Goal: Task Accomplishment & Management: Manage account settings

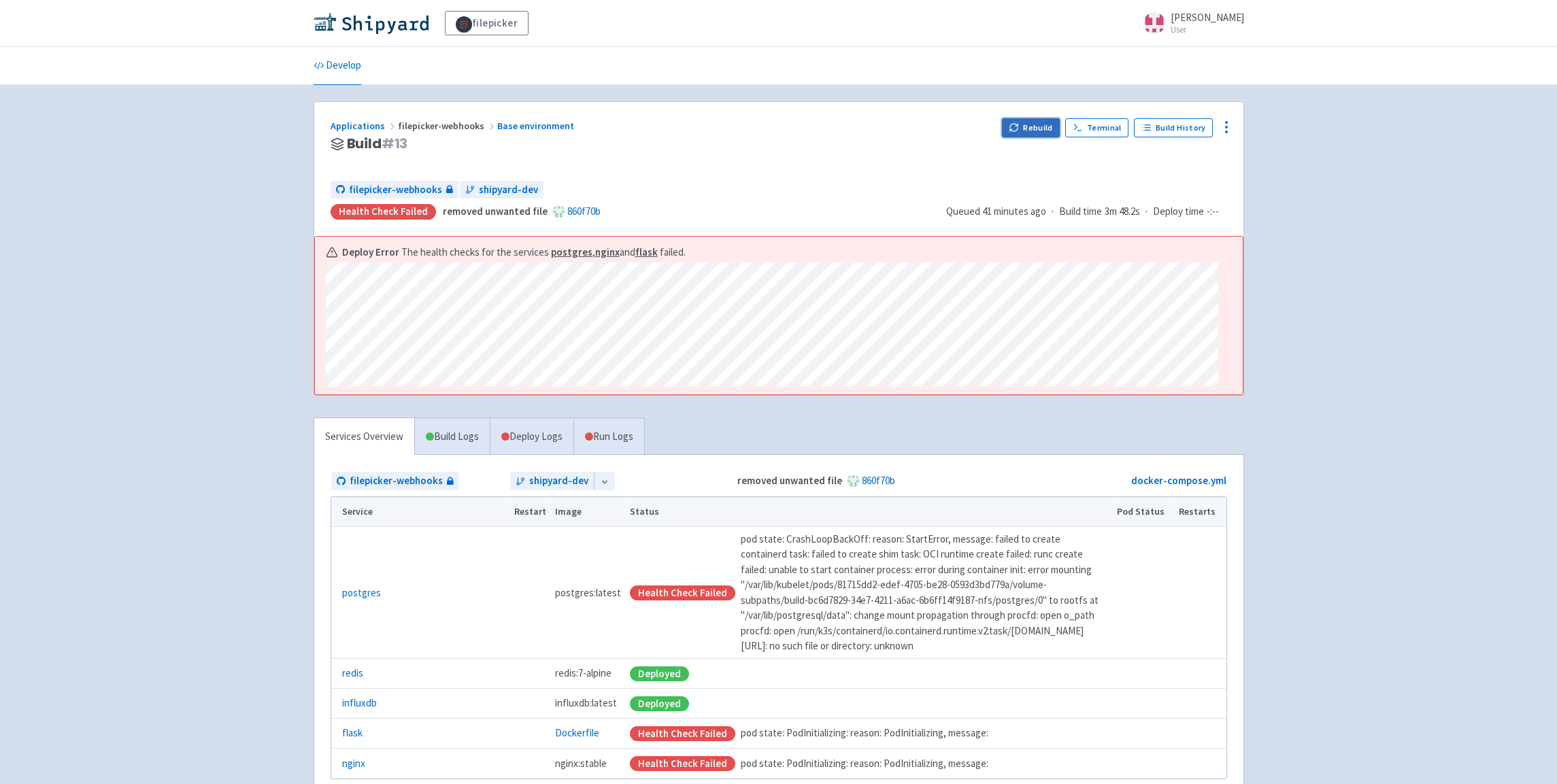
click at [1030, 130] on button "Rebuild" at bounding box center [1032, 128] width 59 height 19
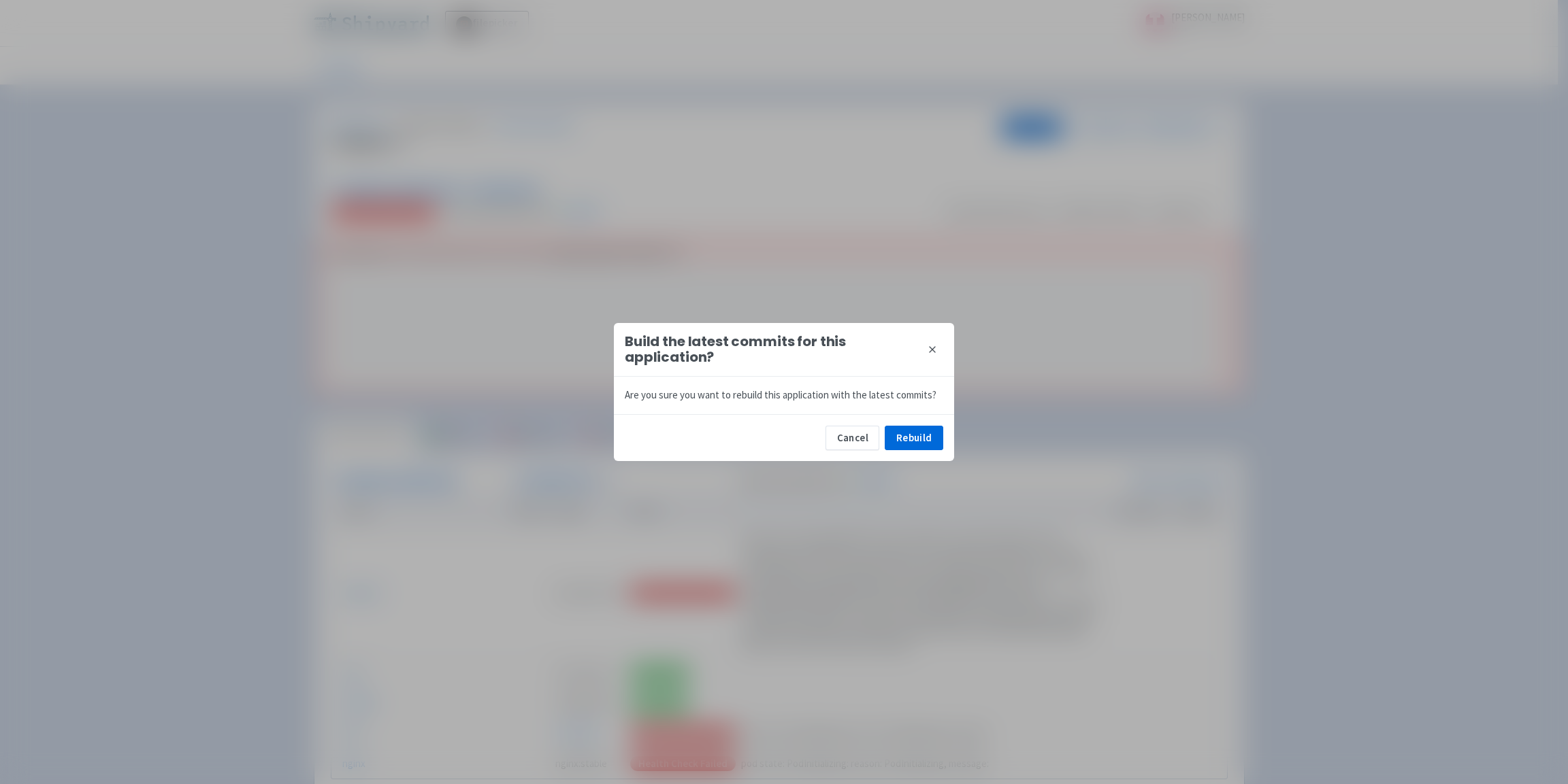
click at [936, 425] on div "Cancel Rebuild" at bounding box center [784, 437] width 340 height 47
click at [944, 441] on div "Cancel Rebuild" at bounding box center [784, 437] width 340 height 47
click at [871, 454] on div "Cancel Rebuild" at bounding box center [784, 437] width 340 height 47
click at [917, 439] on button "Rebuild" at bounding box center [914, 437] width 59 height 25
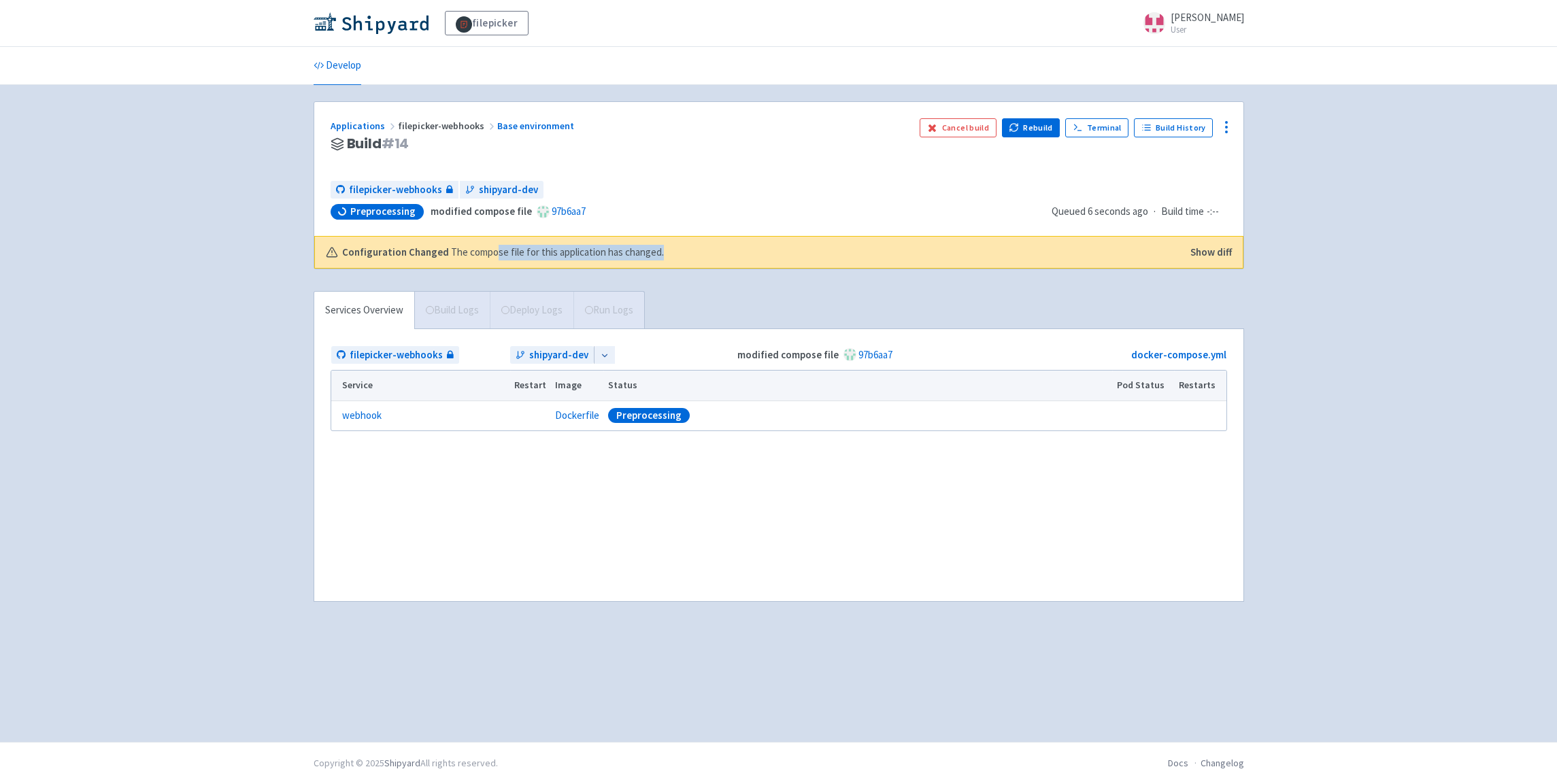
drag, startPoint x: 529, startPoint y: 254, endPoint x: 700, endPoint y: 250, distance: 171.0
click at [692, 251] on div "Configuration Changed The compose file for this application has changed." at bounding box center [752, 253] width 851 height 16
click at [700, 250] on div "Configuration Changed The compose file for this application has changed." at bounding box center [752, 253] width 851 height 16
click at [1214, 250] on button "Show diff" at bounding box center [1211, 253] width 41 height 16
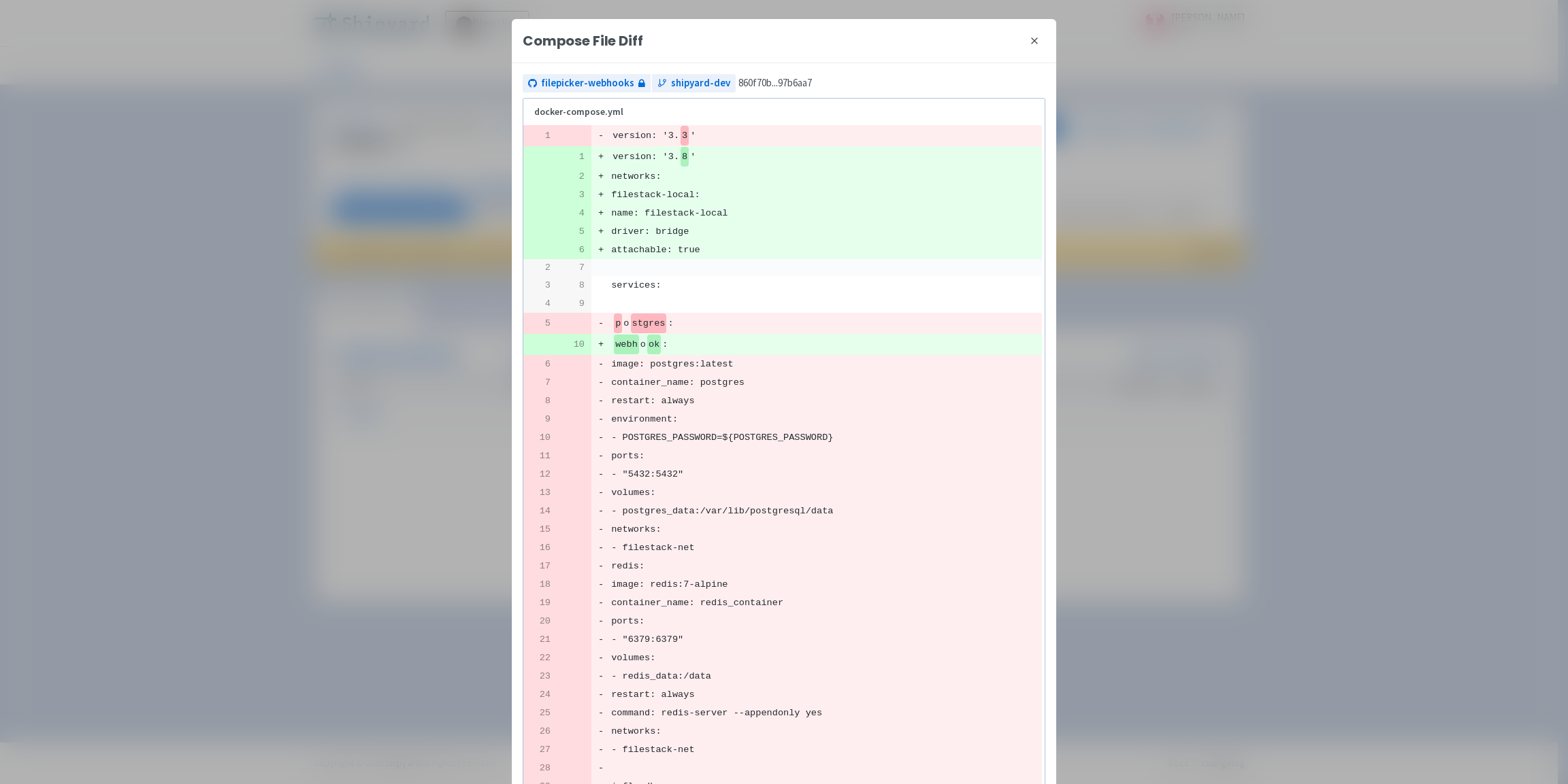
click at [1029, 46] on icon at bounding box center [1035, 41] width 11 height 11
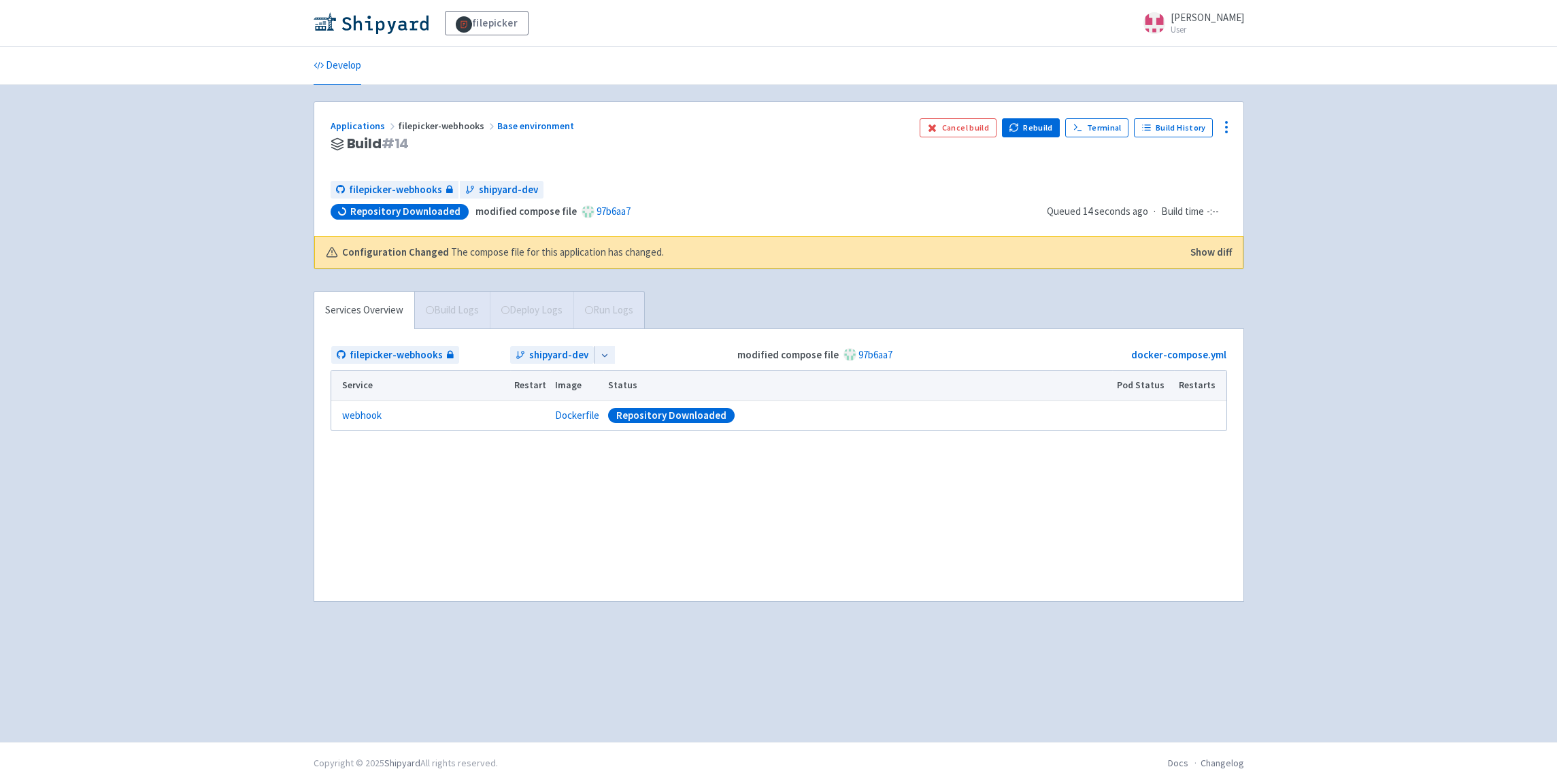
click at [135, 241] on div "filepicker selwin-sangha User Profile Sign out Develop" at bounding box center [778, 371] width 1557 height 742
click at [220, 112] on div "filepicker selwin-sangha User Profile Sign out Develop" at bounding box center [778, 371] width 1557 height 742
click at [566, 317] on link "Deploy Logs ( 0 / 1 ) (1:31)" at bounding box center [553, 310] width 127 height 37
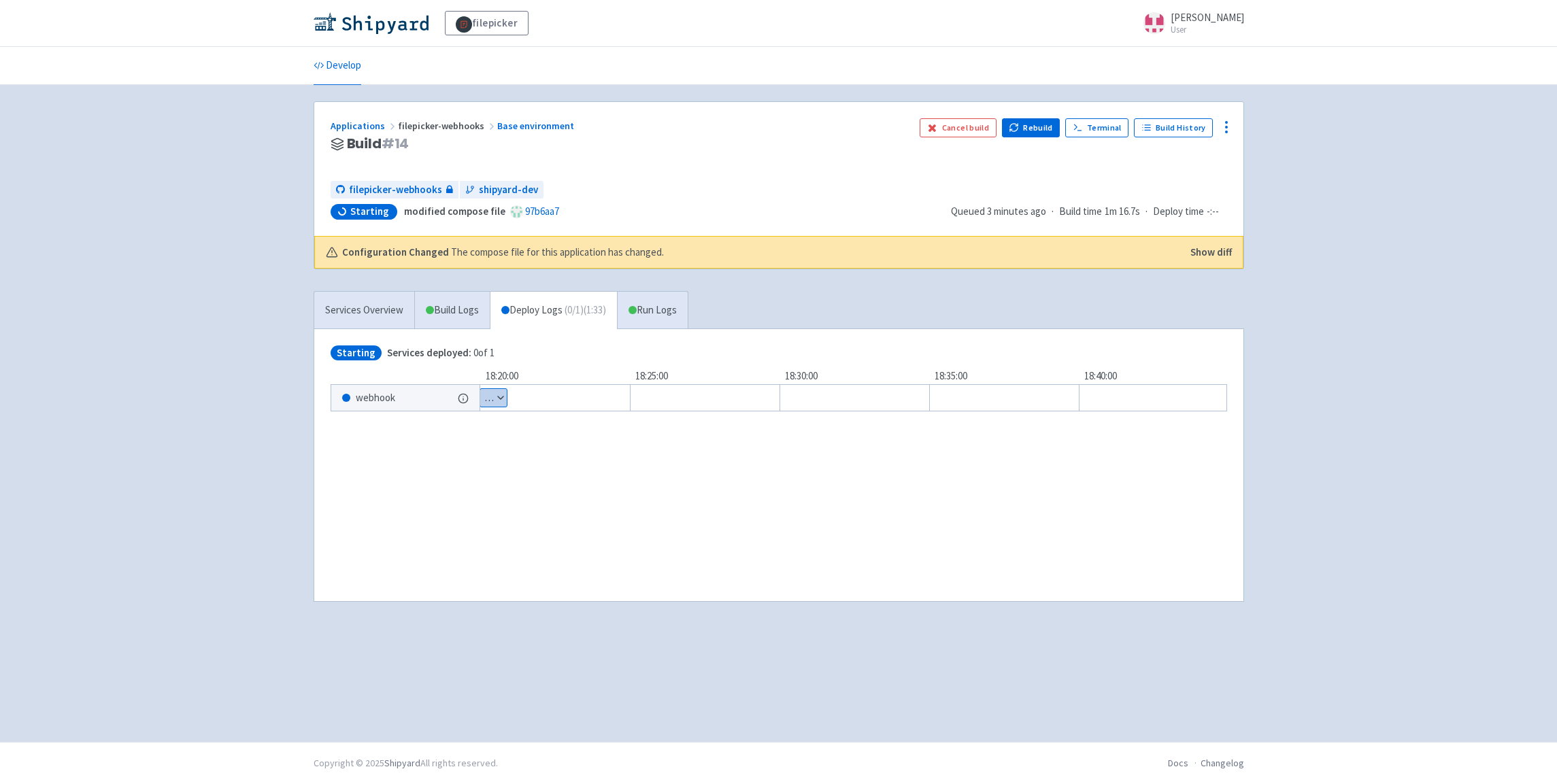
click at [493, 405] on button "Show details" at bounding box center [494, 398] width 27 height 17
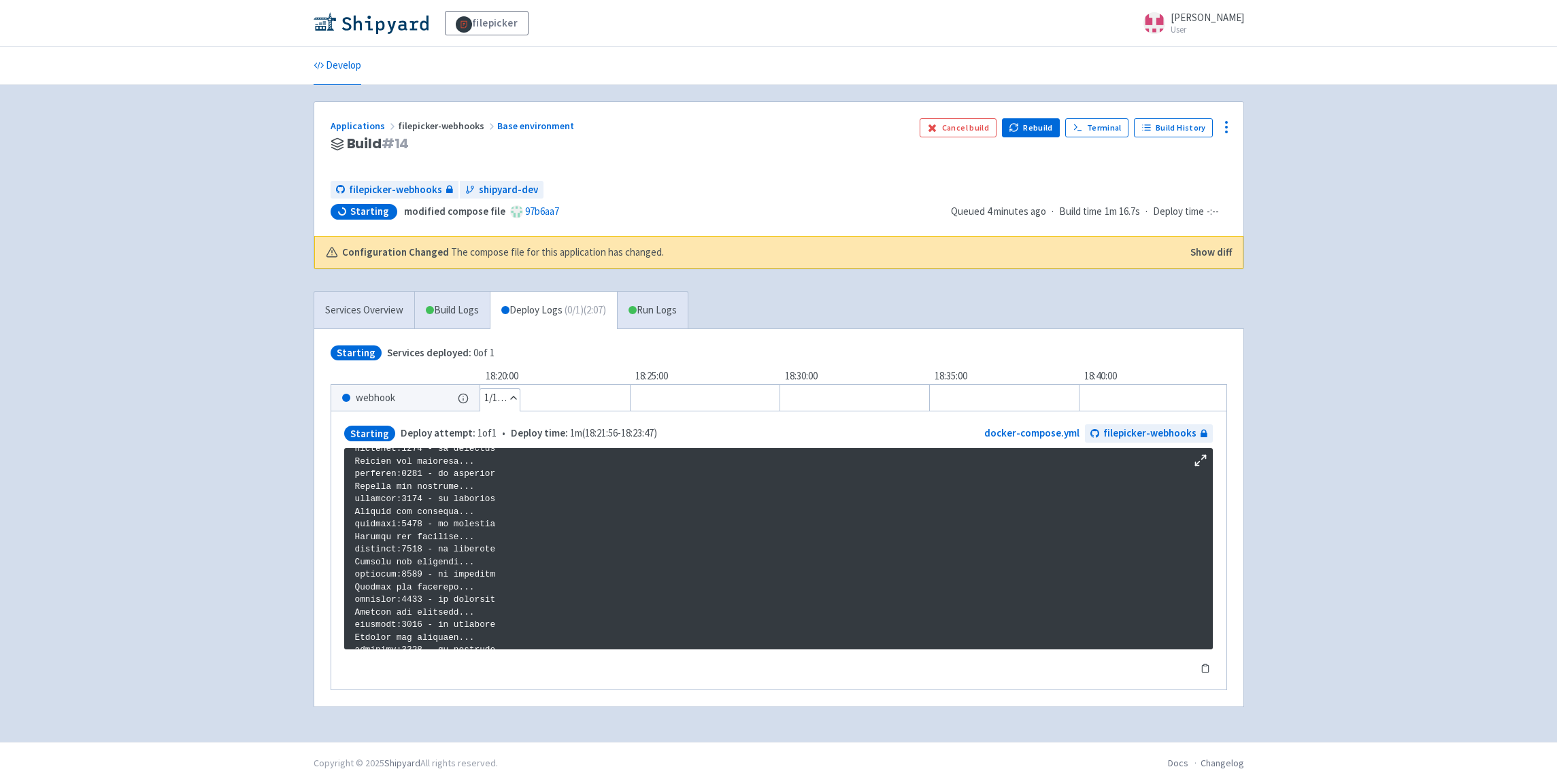
scroll to position [1142, 0]
click at [682, 301] on link "Run Logs" at bounding box center [652, 310] width 70 height 37
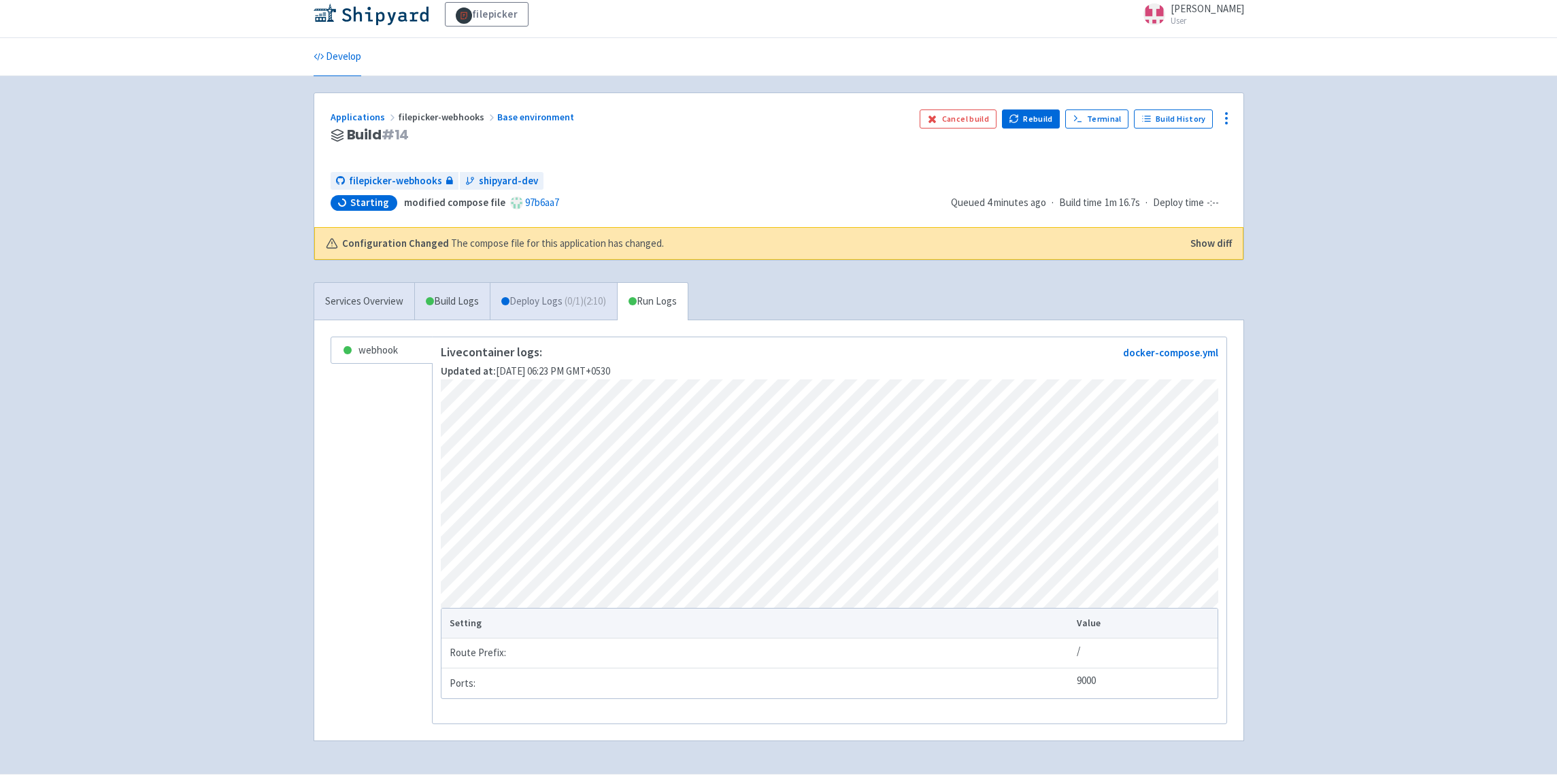
click at [551, 309] on link "Deploy Logs ( 0 / 1 ) (2:10)" at bounding box center [553, 301] width 127 height 37
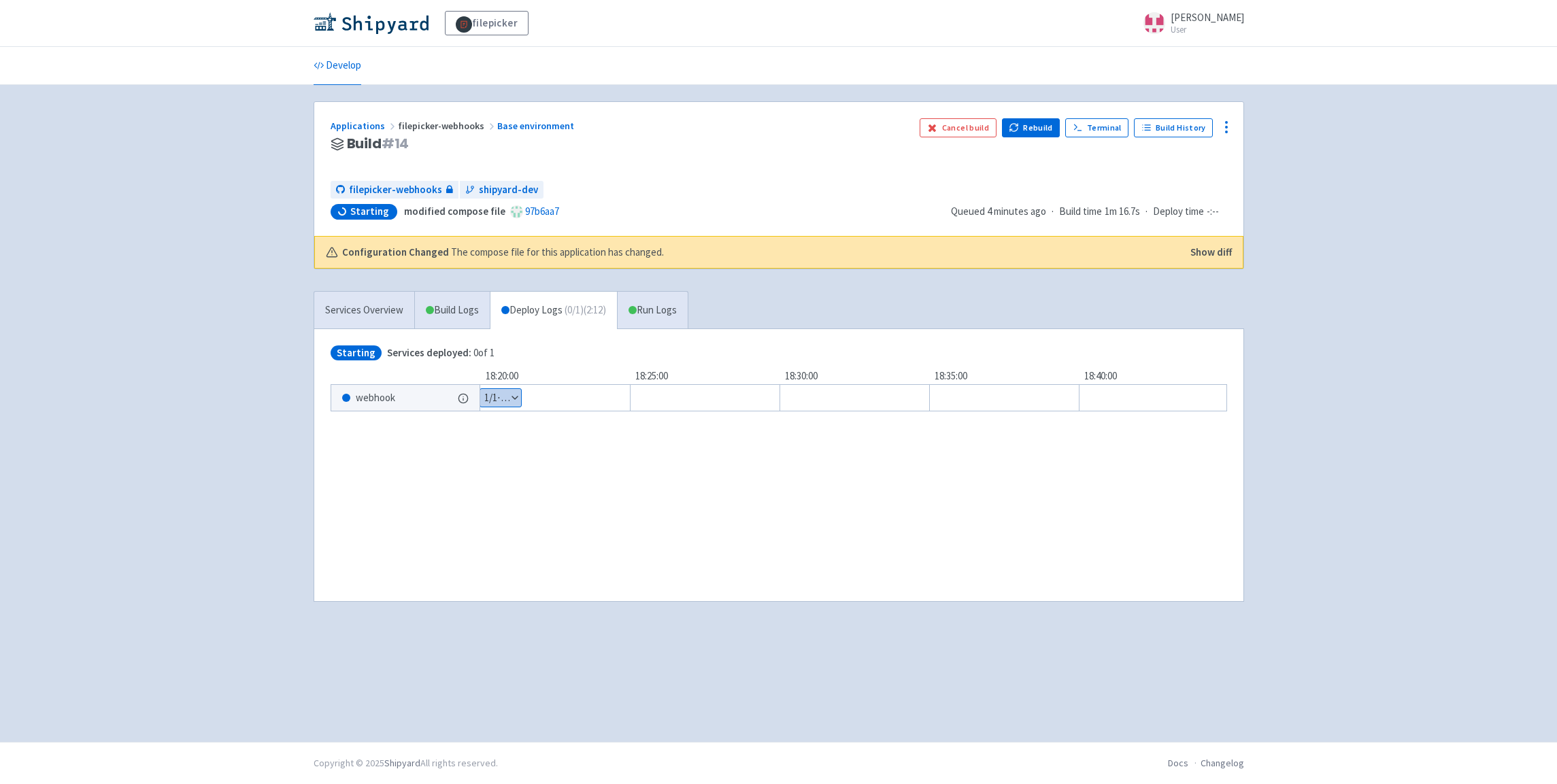
click at [502, 396] on button "Show details" at bounding box center [501, 398] width 41 height 17
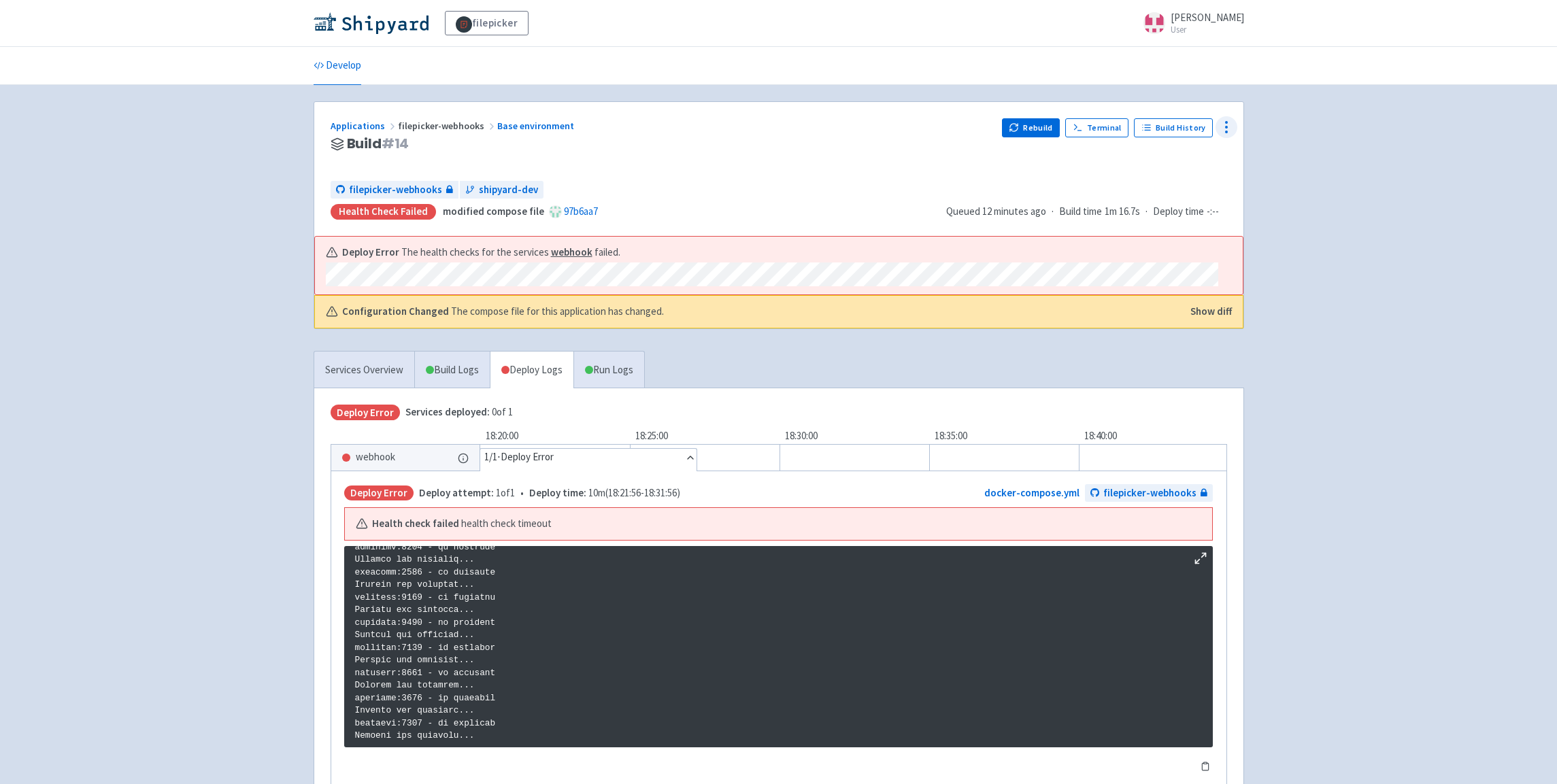
click at [1226, 133] on icon at bounding box center [1226, 127] width 17 height 17
click at [1167, 157] on span "Configure" at bounding box center [1152, 158] width 43 height 19
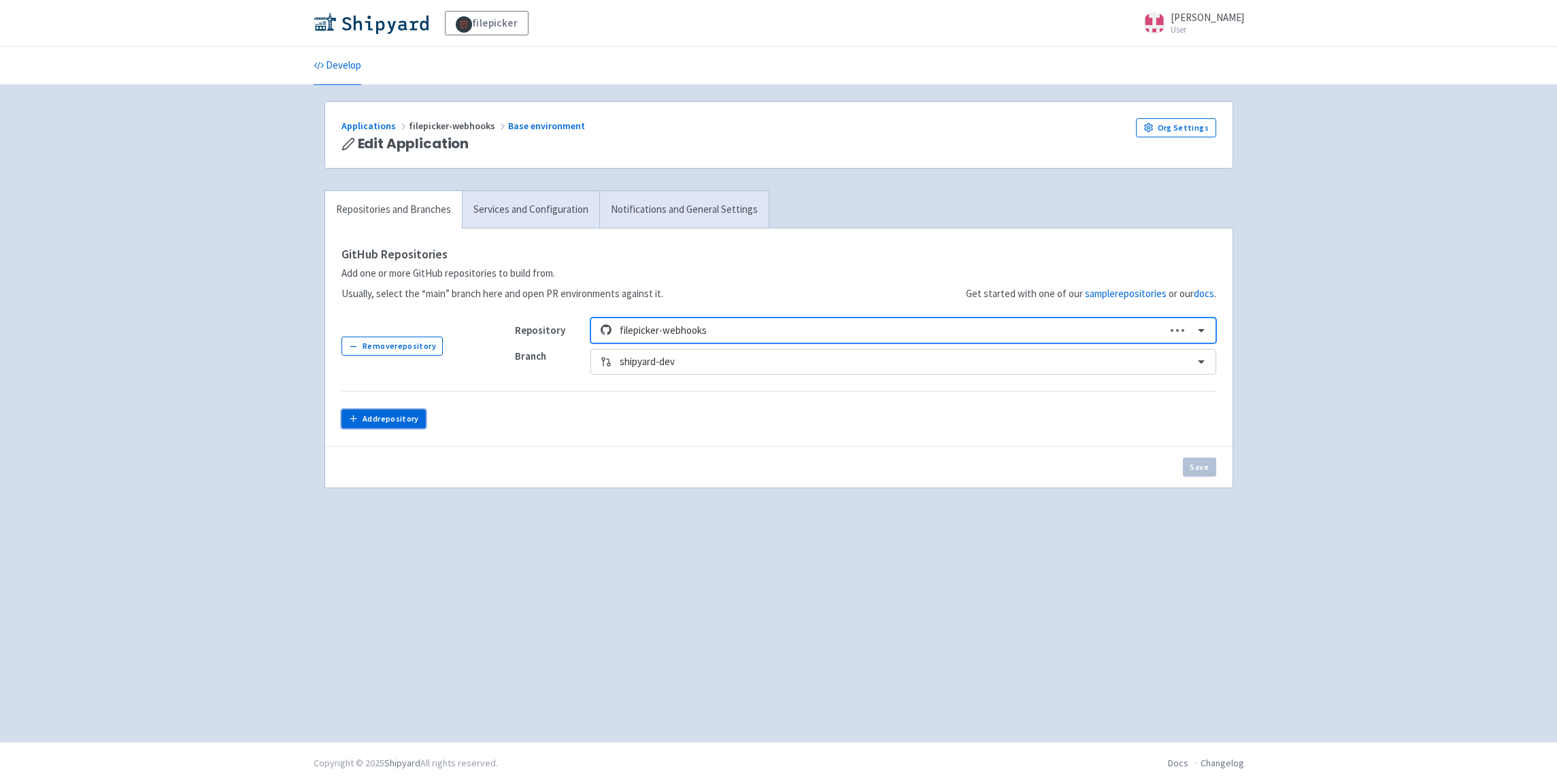
click at [405, 422] on button "Add repository" at bounding box center [384, 419] width 85 height 19
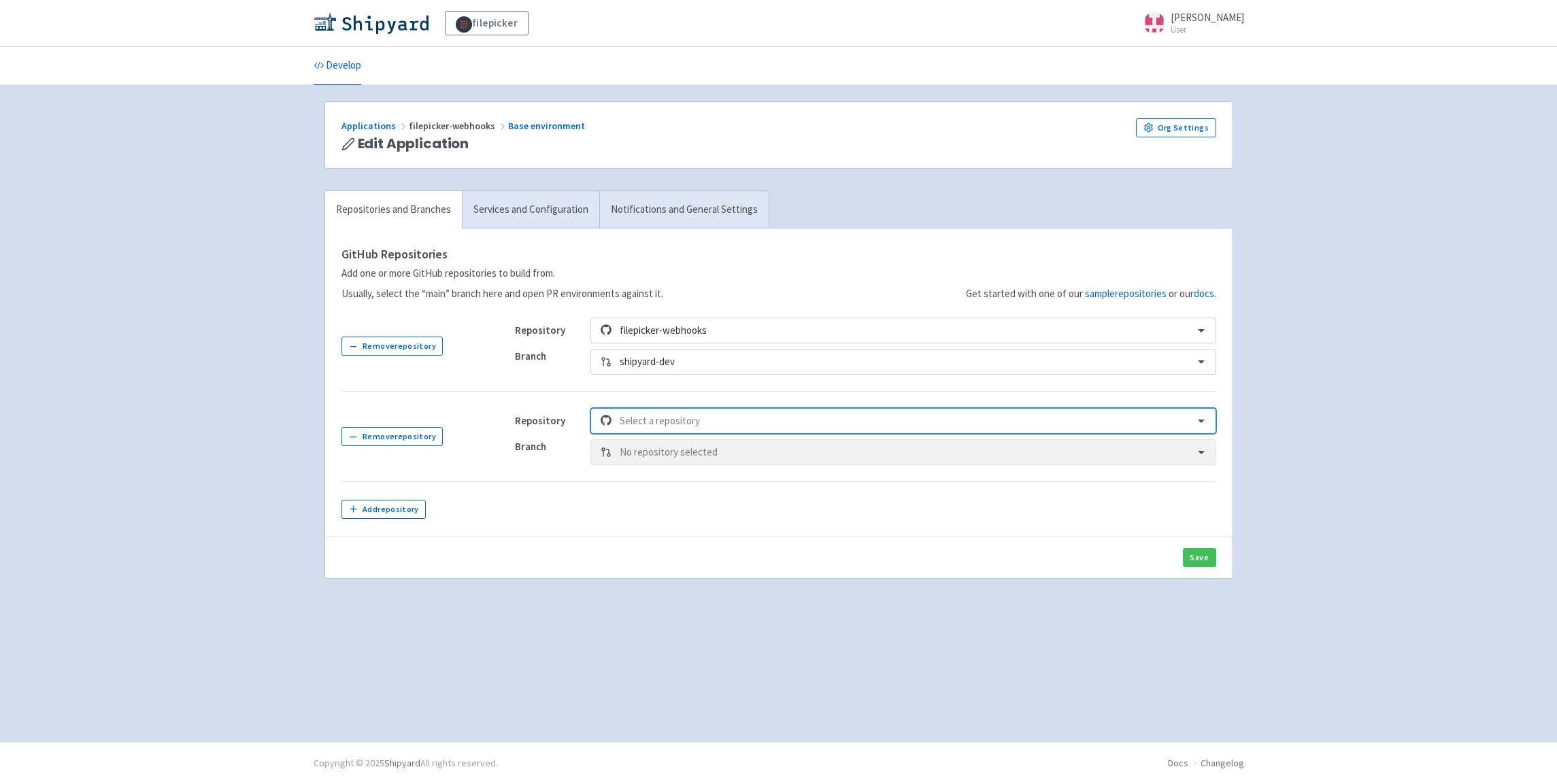
click at [695, 422] on div at bounding box center [902, 421] width 566 height 18
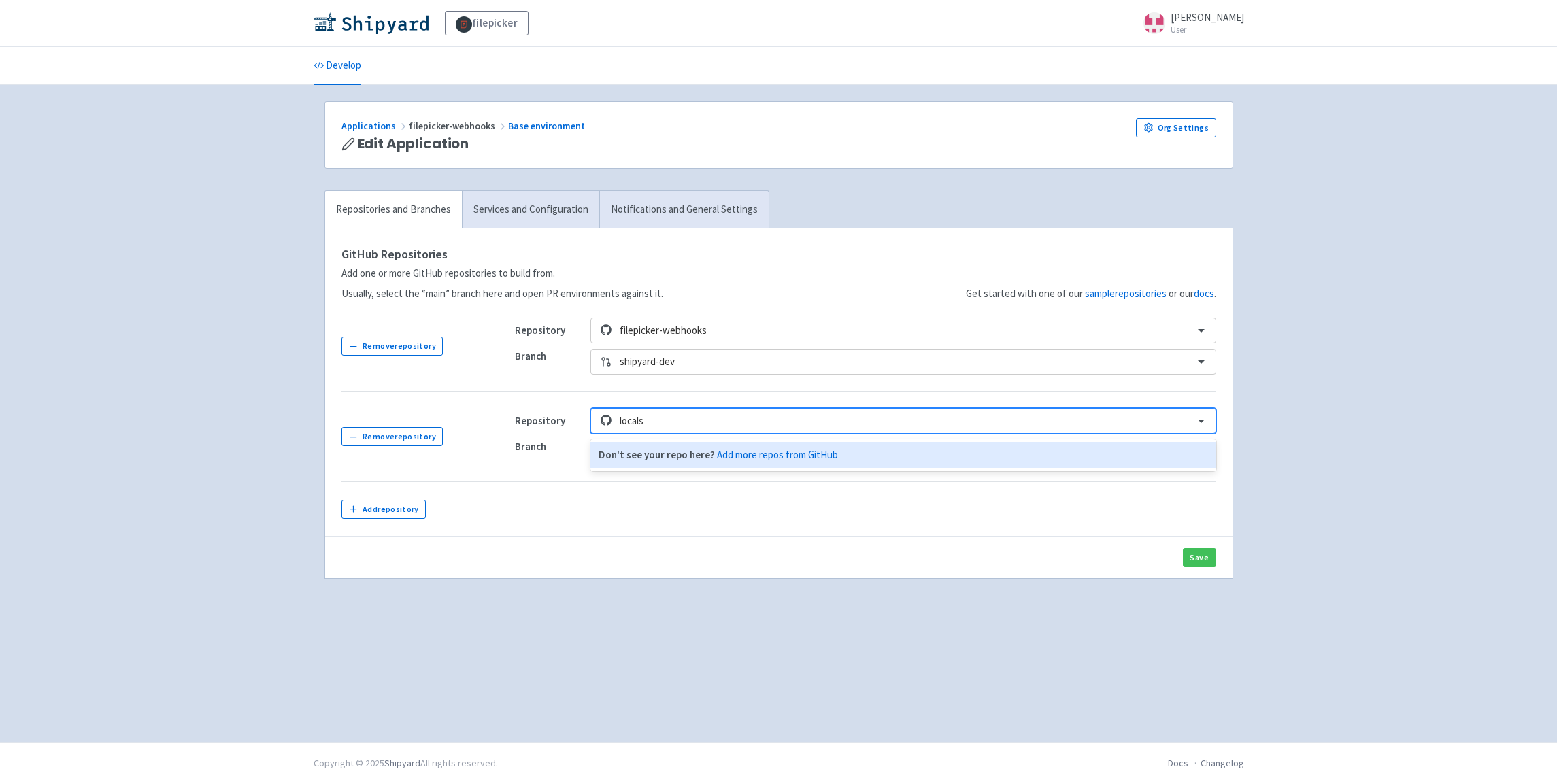
type input "local"
click at [688, 459] on div "filestack-local-environment" at bounding box center [903, 456] width 625 height 27
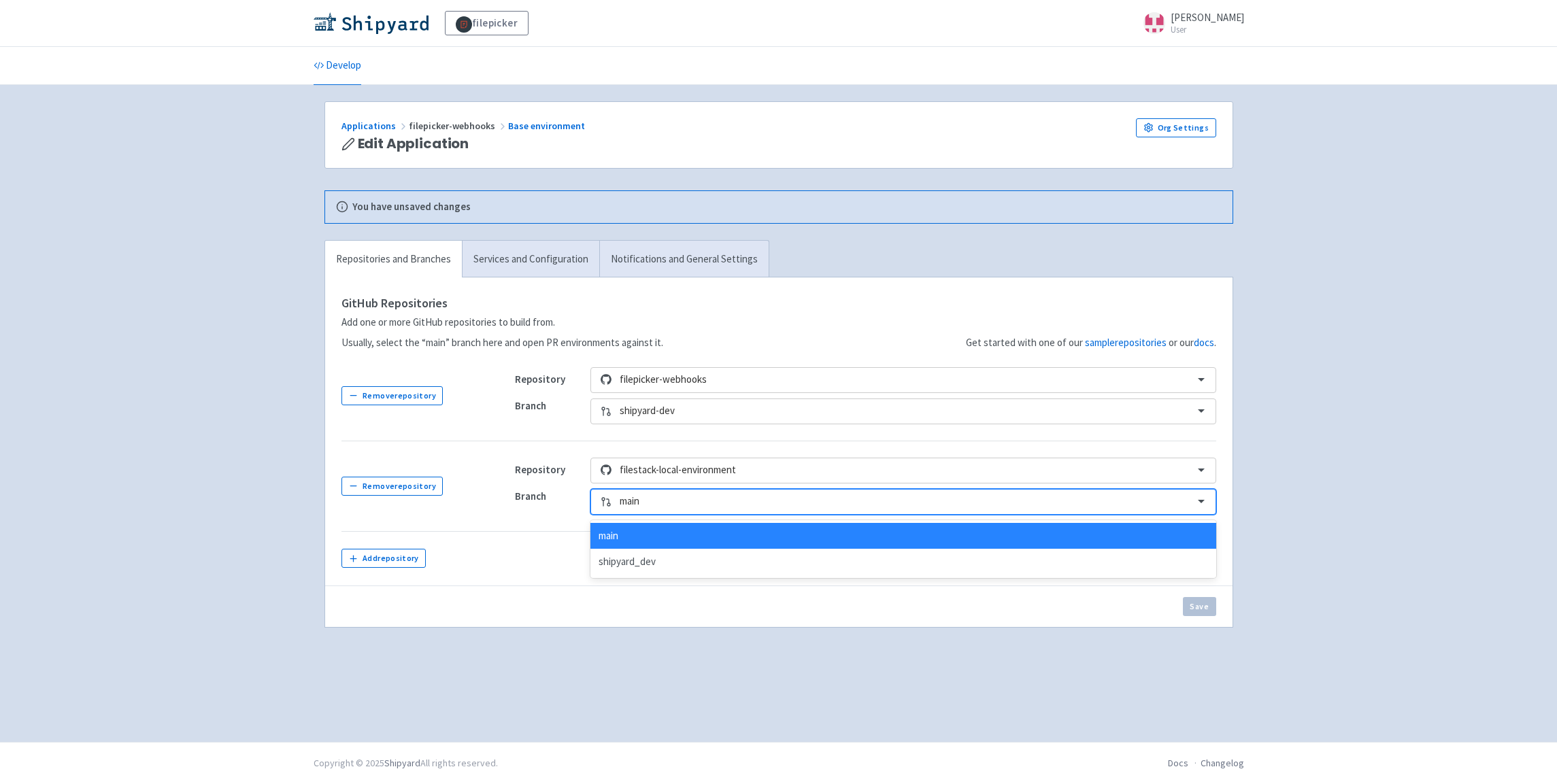
click at [704, 502] on div at bounding box center [902, 502] width 566 height 18
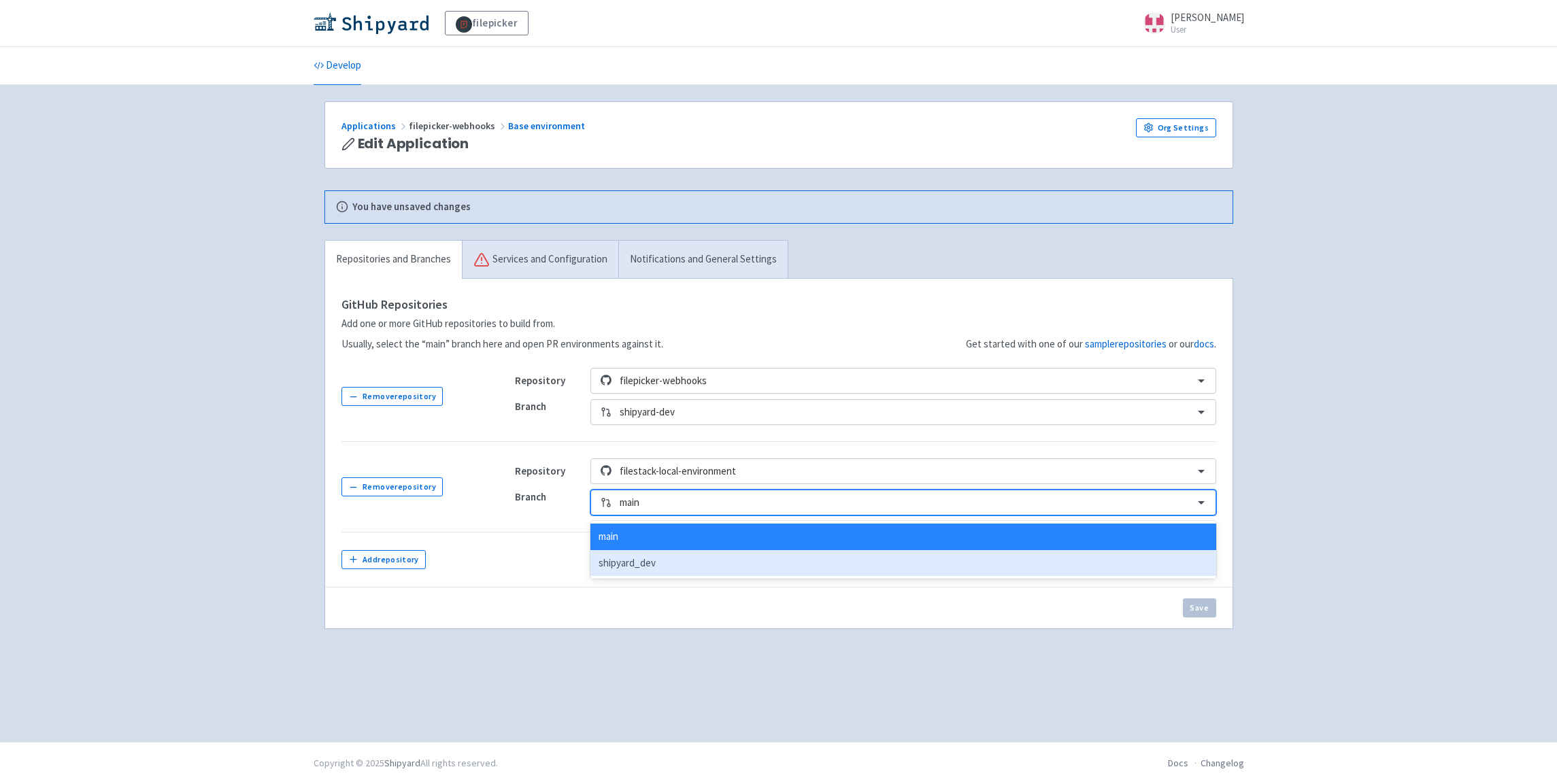
click at [681, 569] on div "shipyard_dev" at bounding box center [903, 564] width 625 height 27
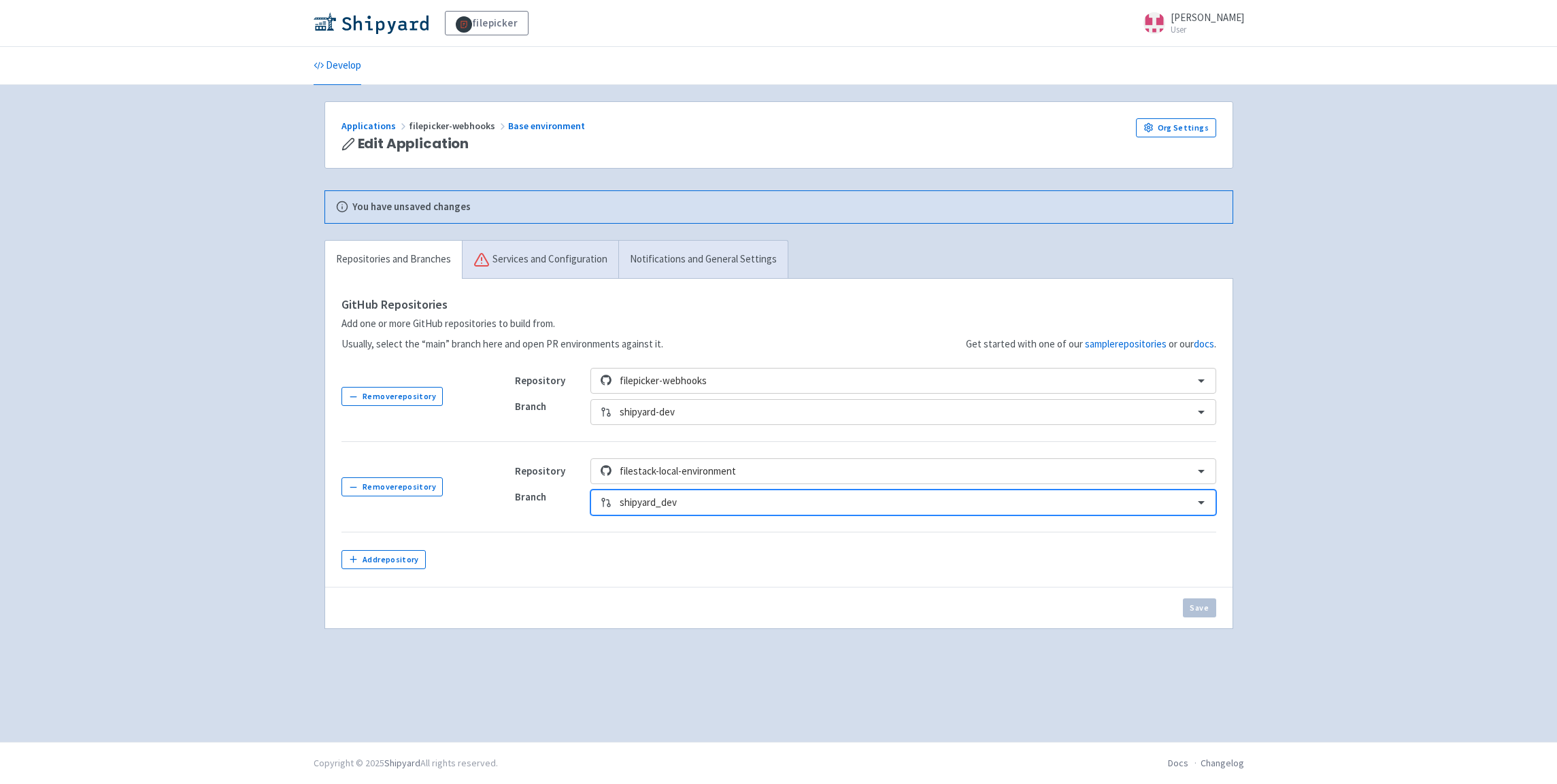
click at [1023, 595] on div "Save" at bounding box center [778, 608] width 907 height 41
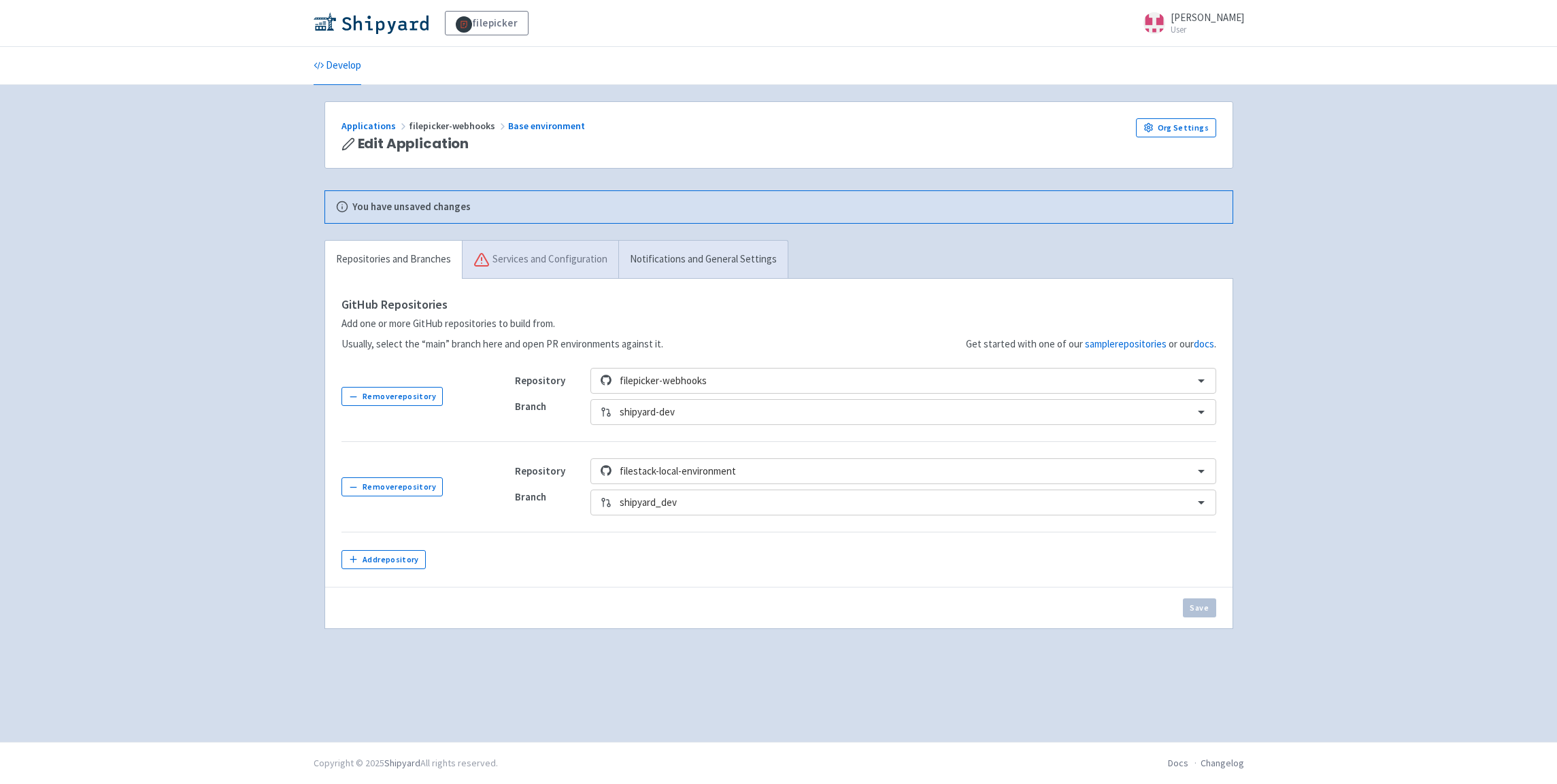
click at [517, 261] on link "Services and Configuration" at bounding box center [540, 259] width 157 height 38
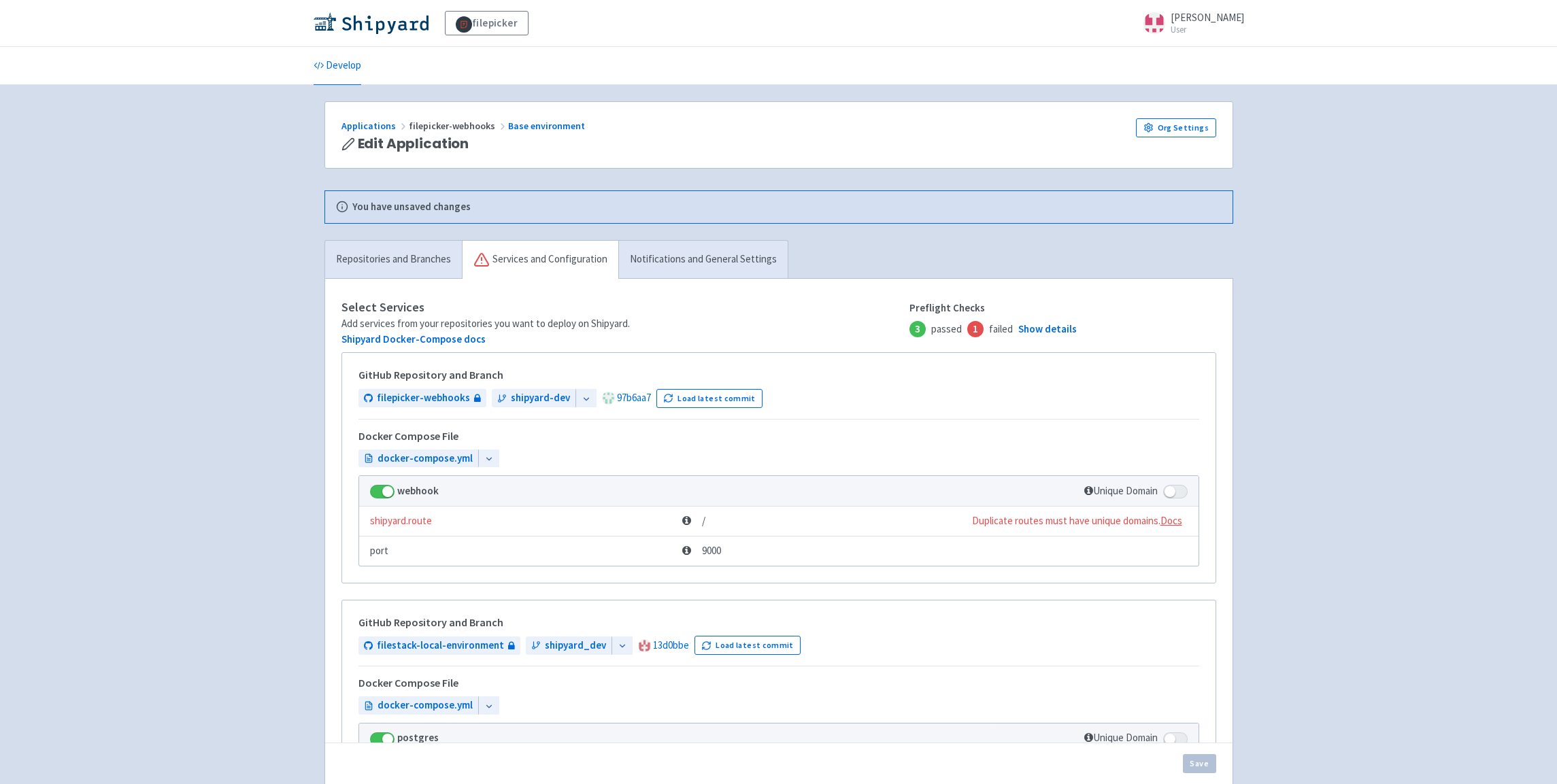
click at [1180, 494] on span at bounding box center [1175, 491] width 25 height 13
click at [1172, 493] on input "checkbox" at bounding box center [1167, 487] width 9 height 9
checkbox input "true"
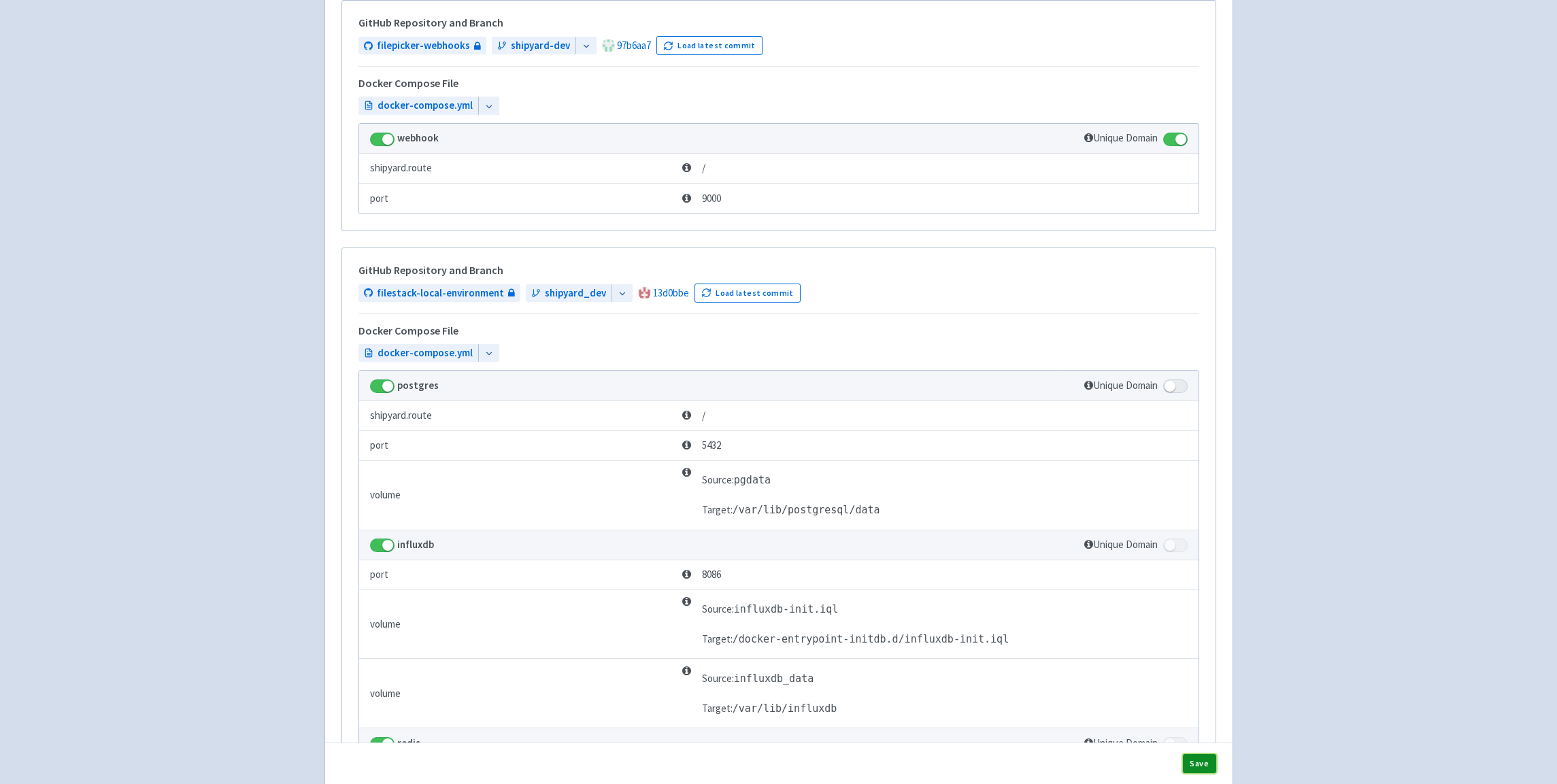
click at [1206, 767] on button "Save" at bounding box center [1199, 764] width 33 height 19
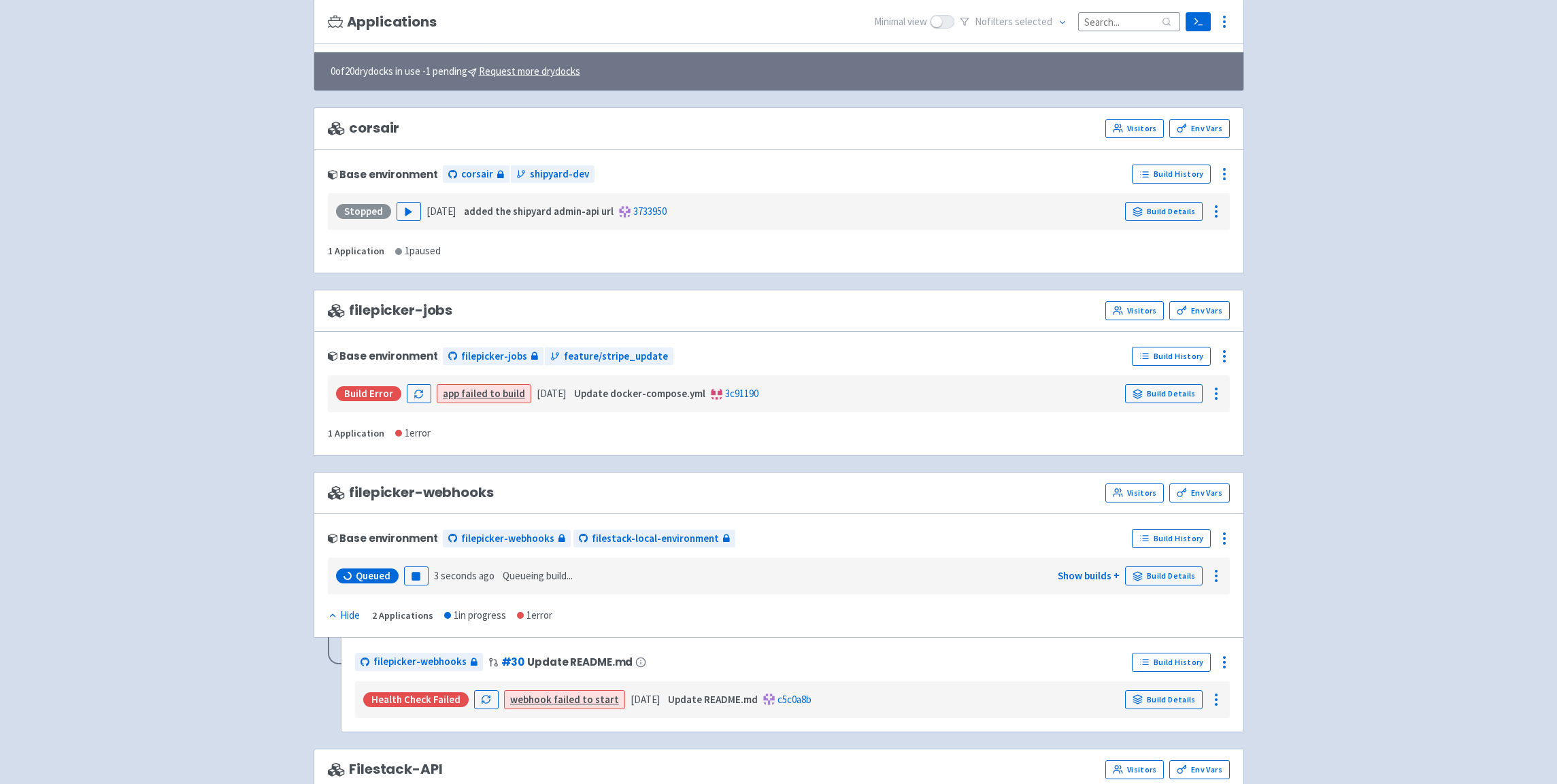
scroll to position [233, 0]
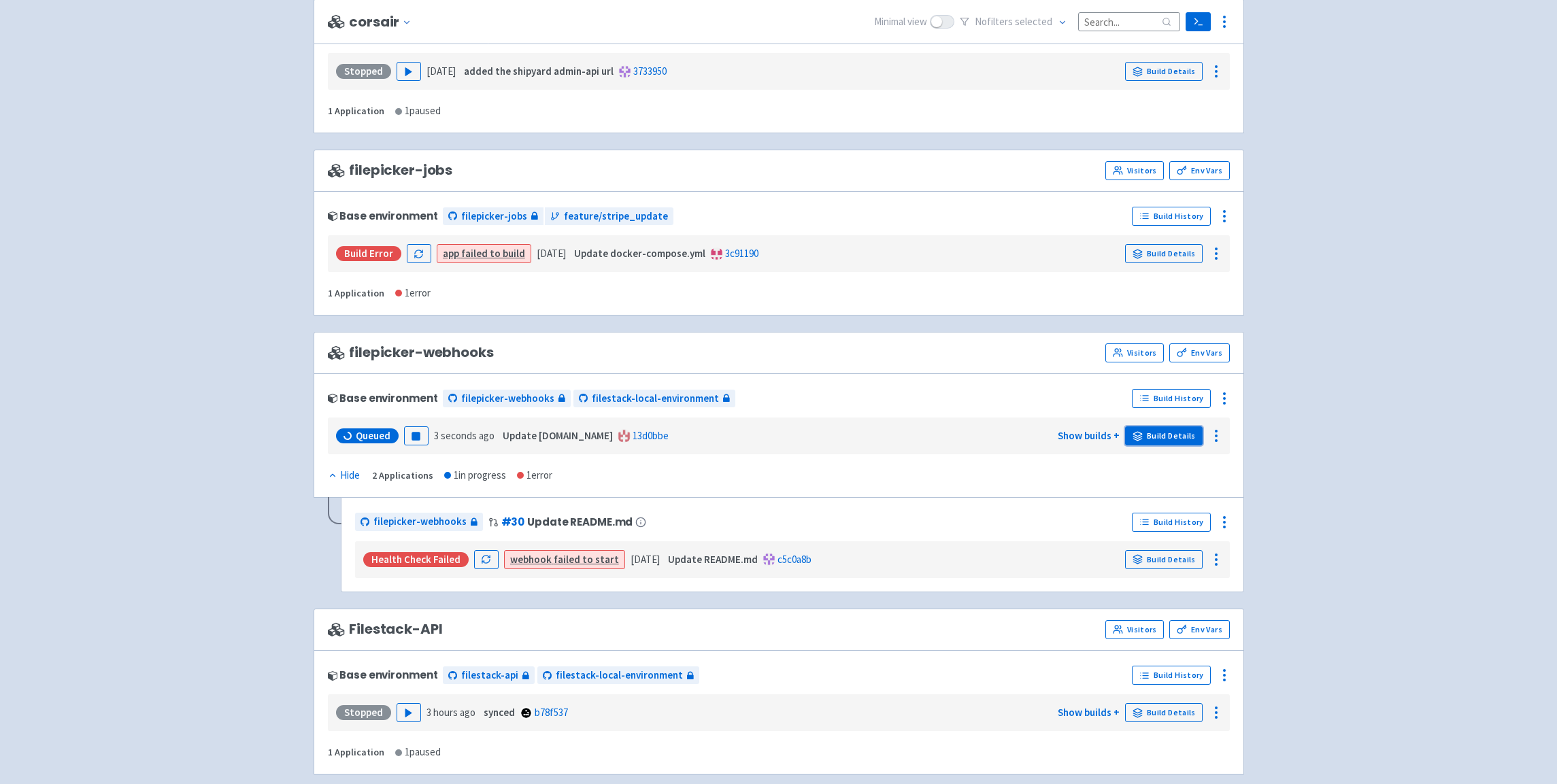
click at [1174, 432] on link "Build Details" at bounding box center [1164, 436] width 78 height 19
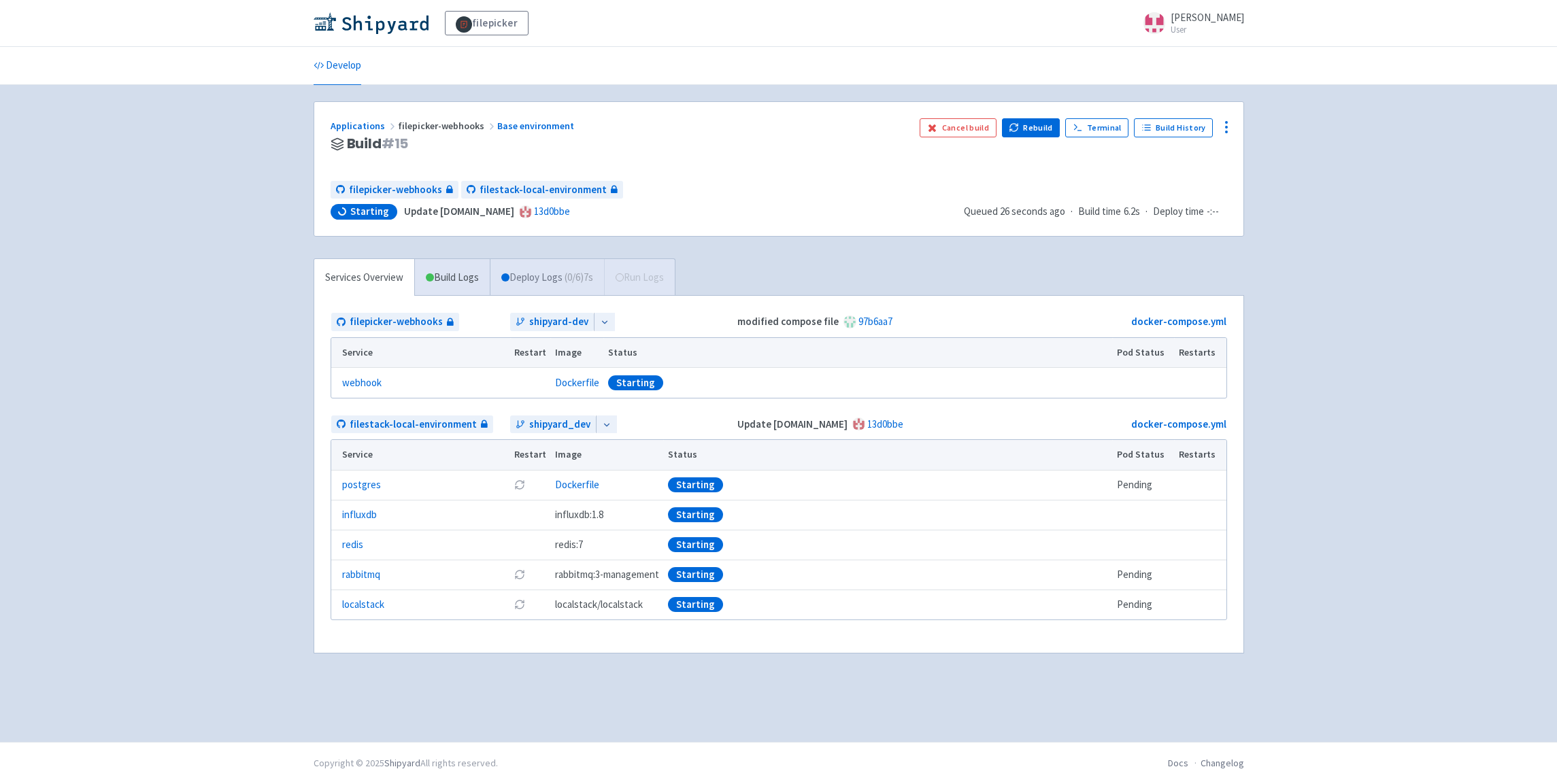
click at [563, 274] on link "Deploy Logs ( 0 / 6 ) 7s" at bounding box center [547, 278] width 114 height 37
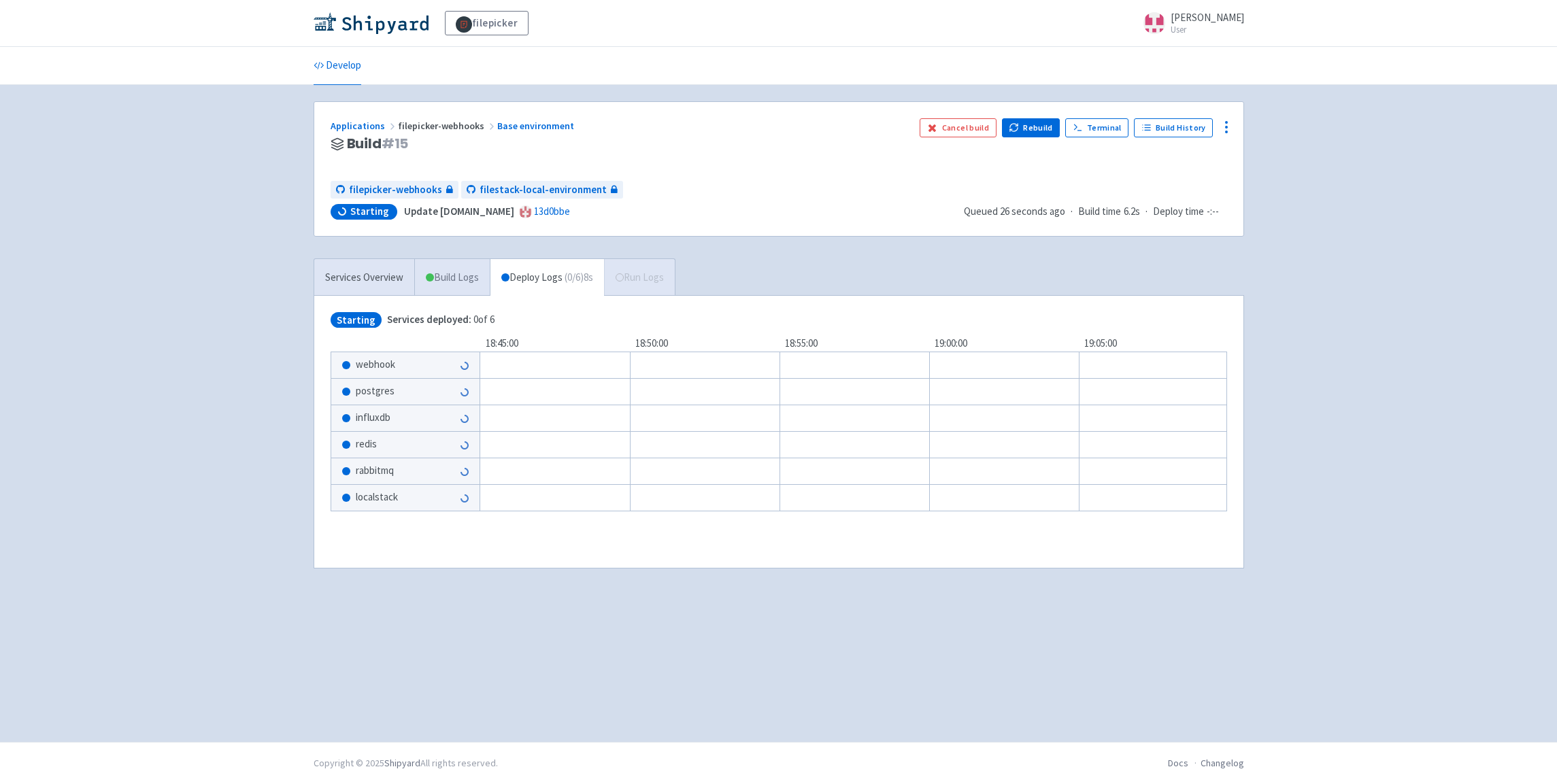
click at [444, 276] on link "Build Logs" at bounding box center [452, 278] width 75 height 37
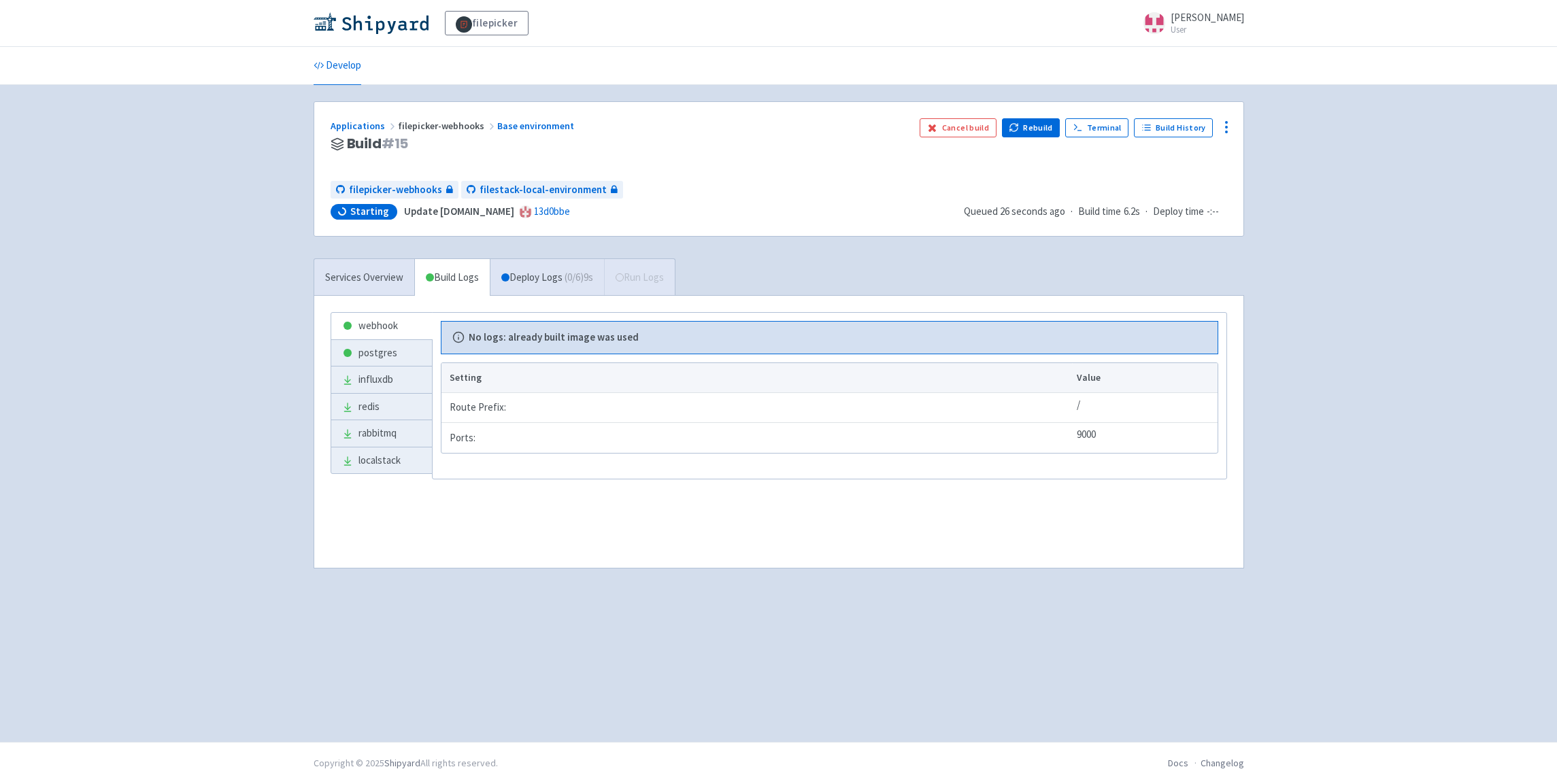
click at [1381, 241] on div "filepicker selwin-sangha User Profile Sign out Develop" at bounding box center [778, 371] width 1557 height 742
click at [549, 285] on link "Deploy Logs ( 0 / 6 ) 45s" at bounding box center [549, 278] width 119 height 37
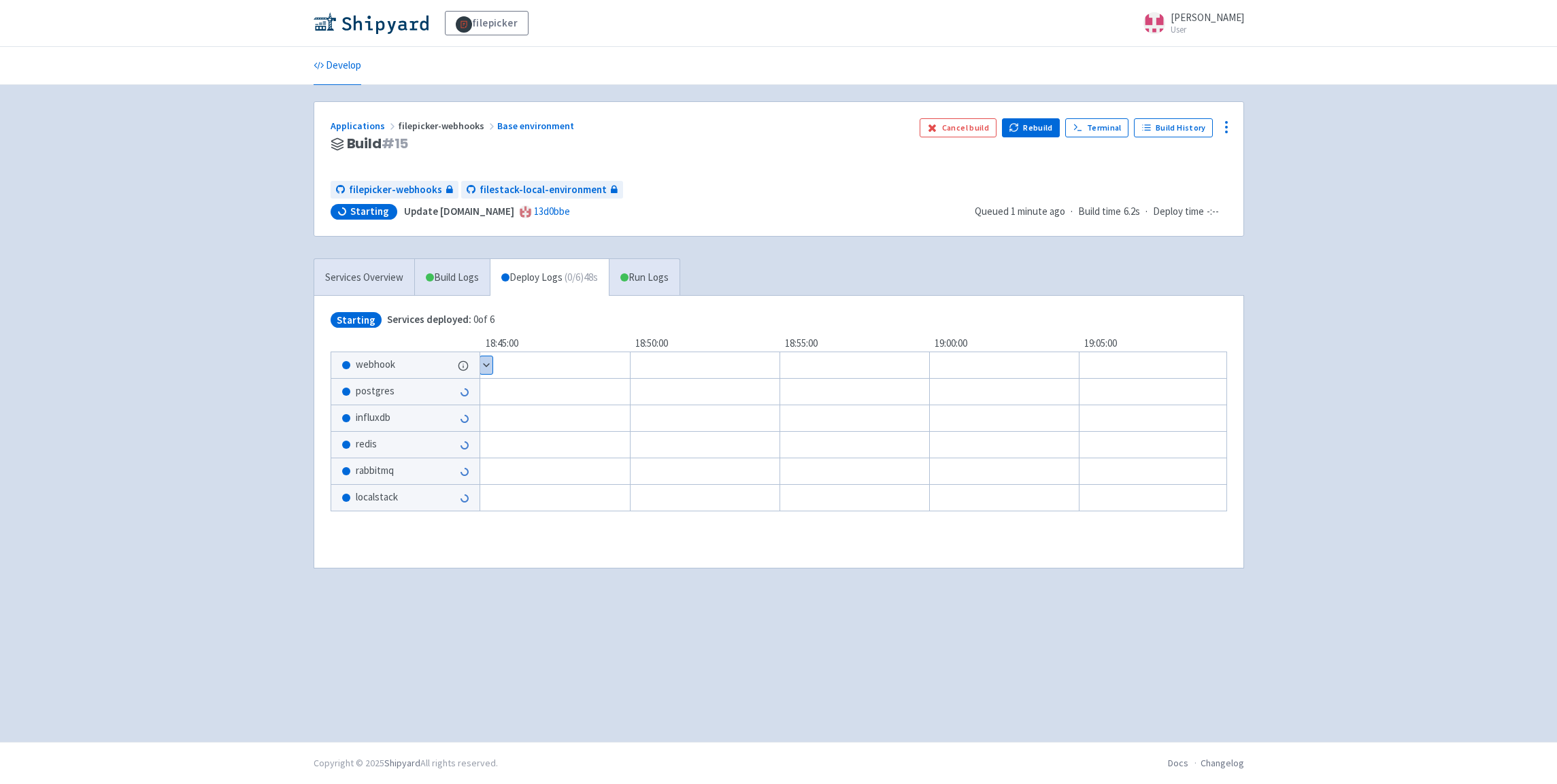
click at [487, 362] on button "Show details" at bounding box center [486, 365] width 12 height 17
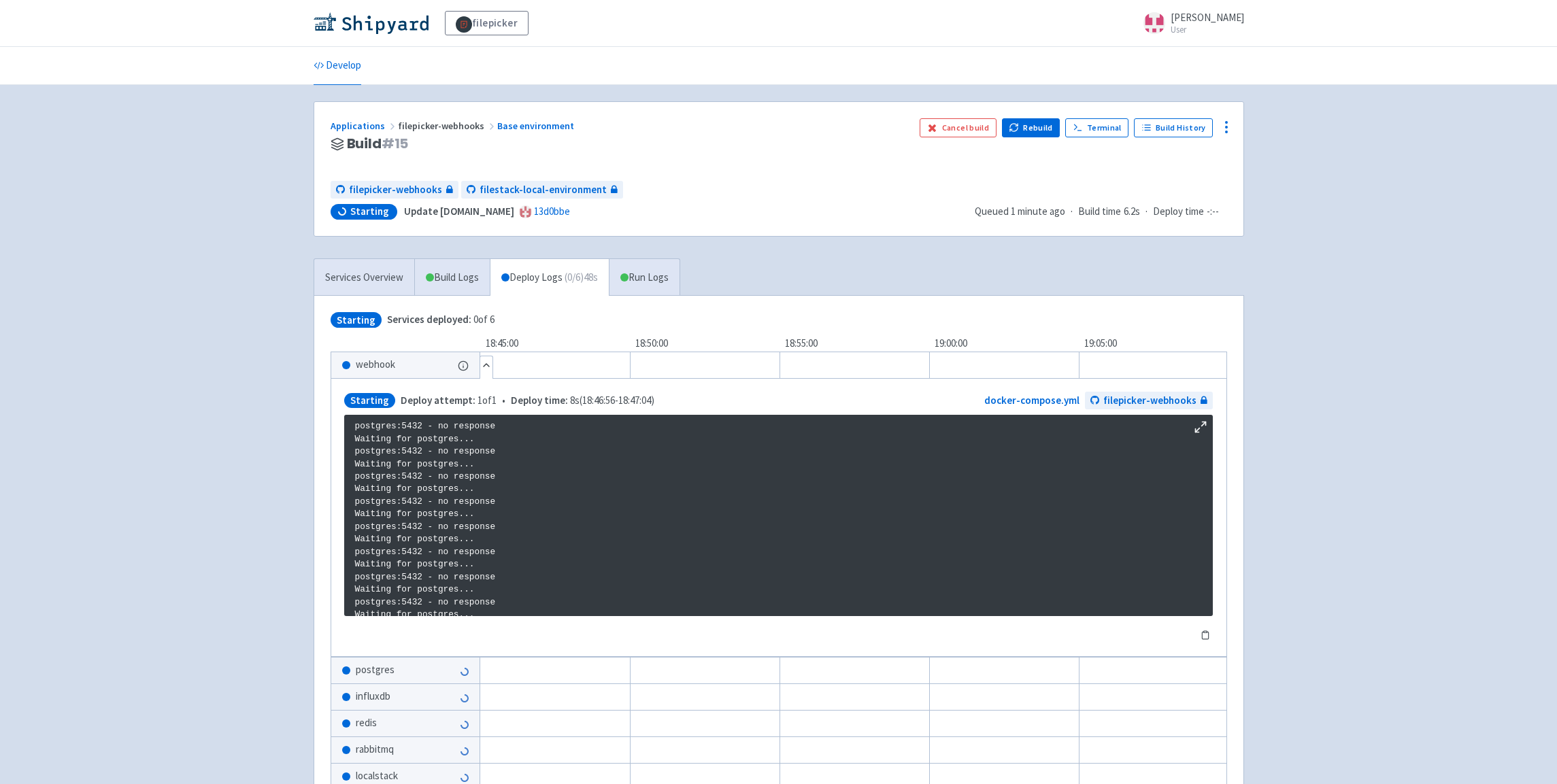
scroll to position [187, 0]
click at [487, 362] on button "Hide details" at bounding box center [486, 365] width 12 height 17
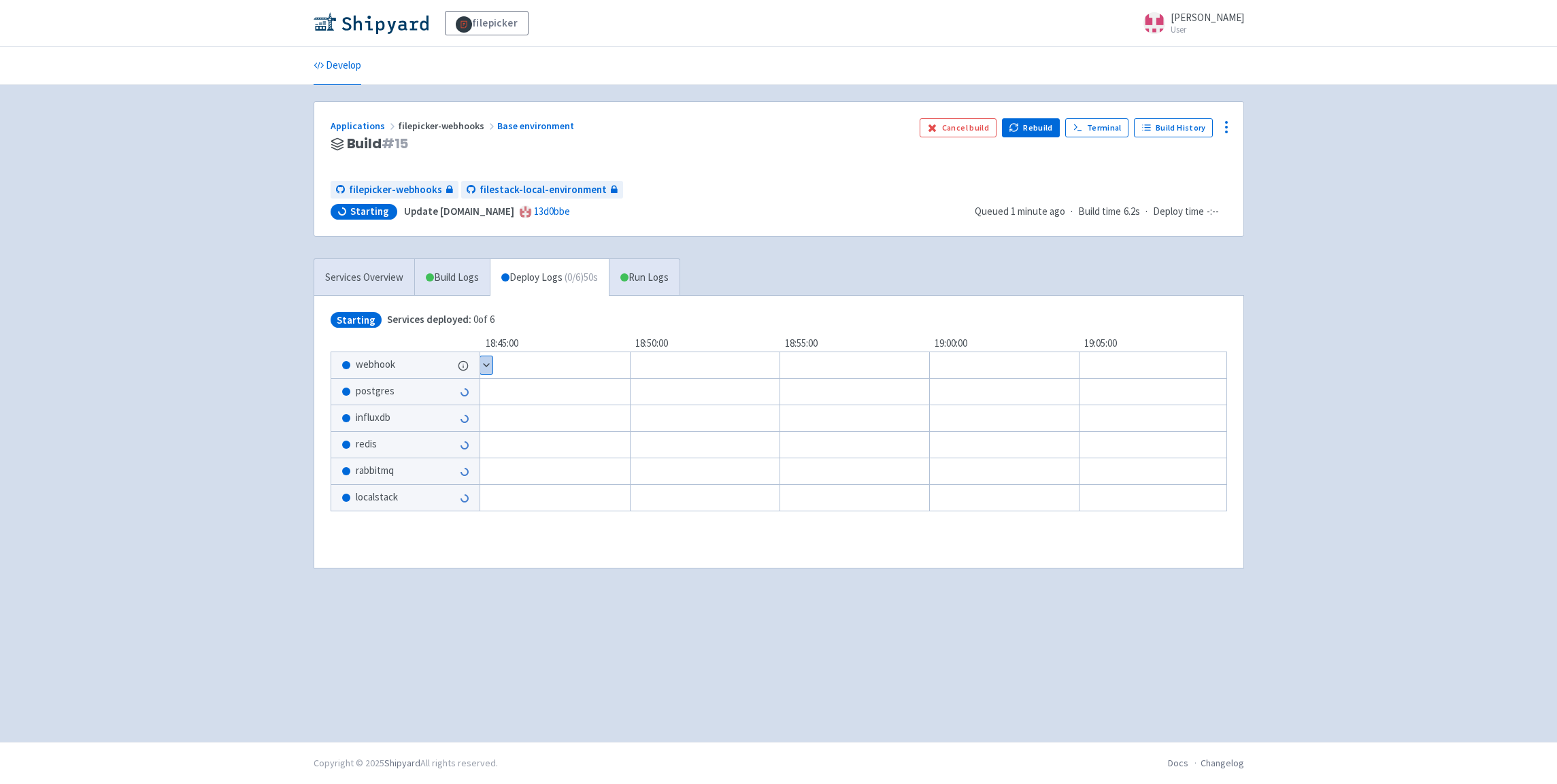
click at [487, 370] on button "Show details" at bounding box center [486, 365] width 12 height 17
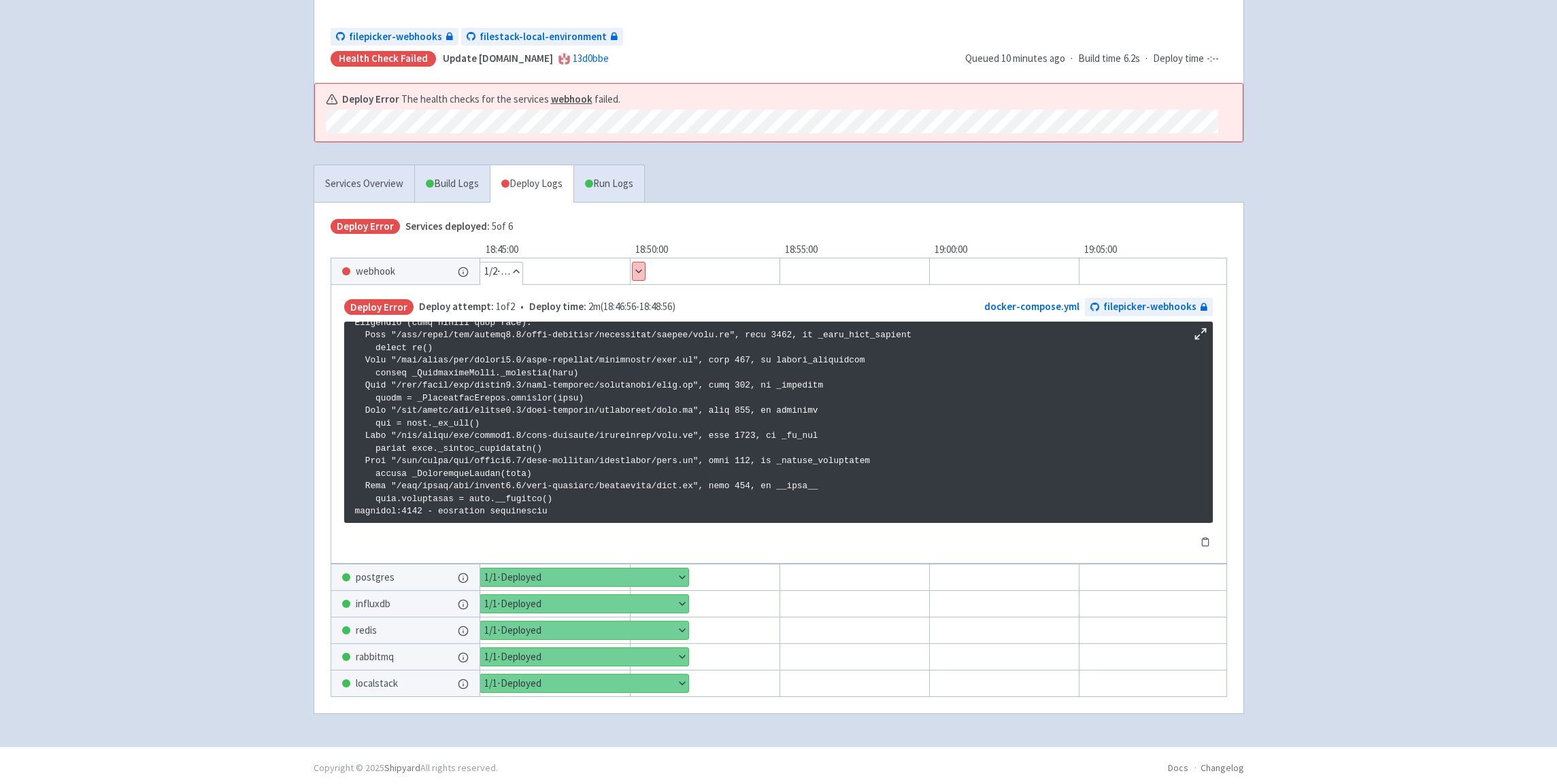
scroll to position [150, 0]
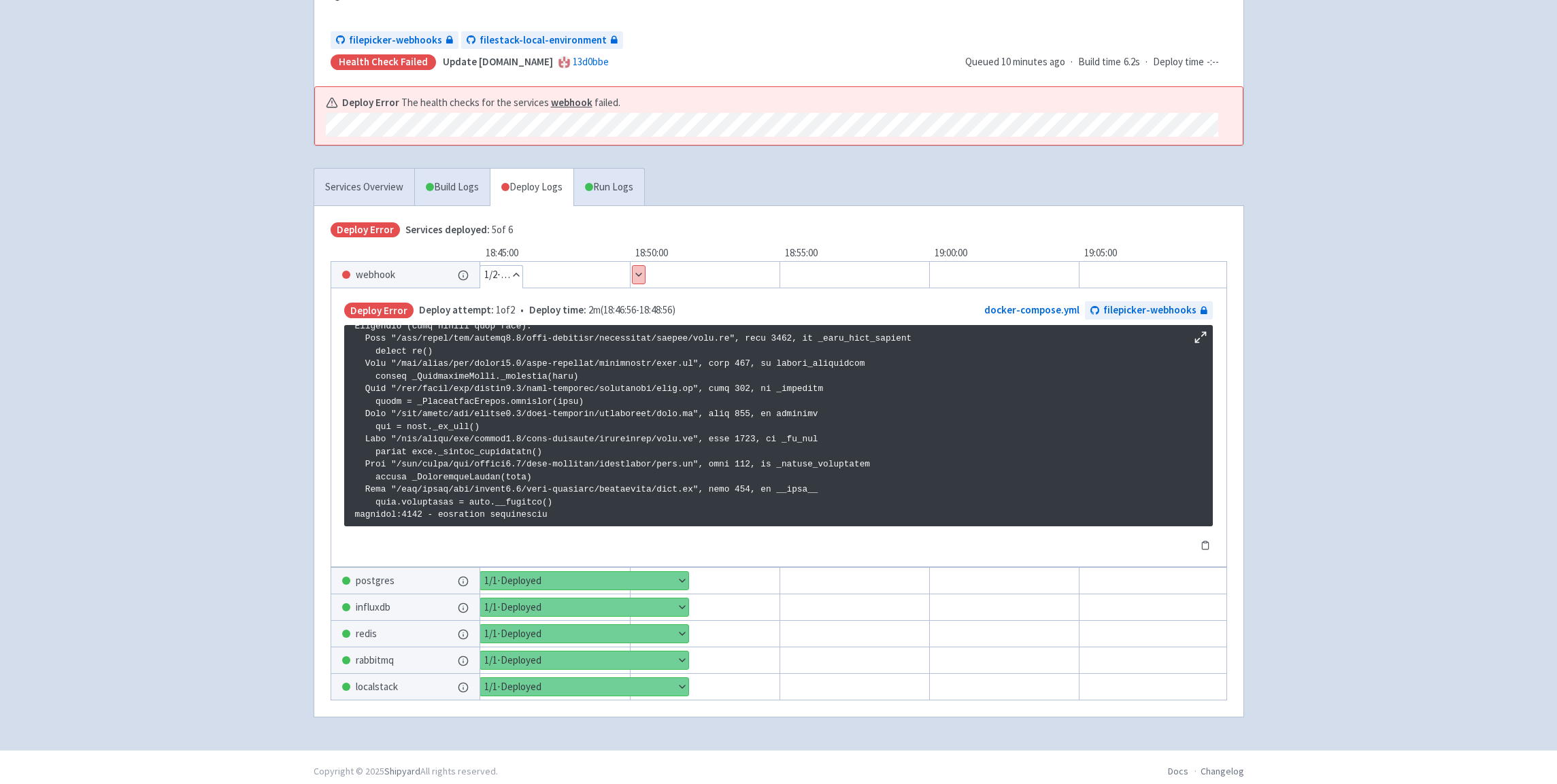
click at [548, 195] on link "Deploy Logs" at bounding box center [532, 187] width 84 height 37
click at [600, 191] on link "Run Logs" at bounding box center [608, 187] width 70 height 37
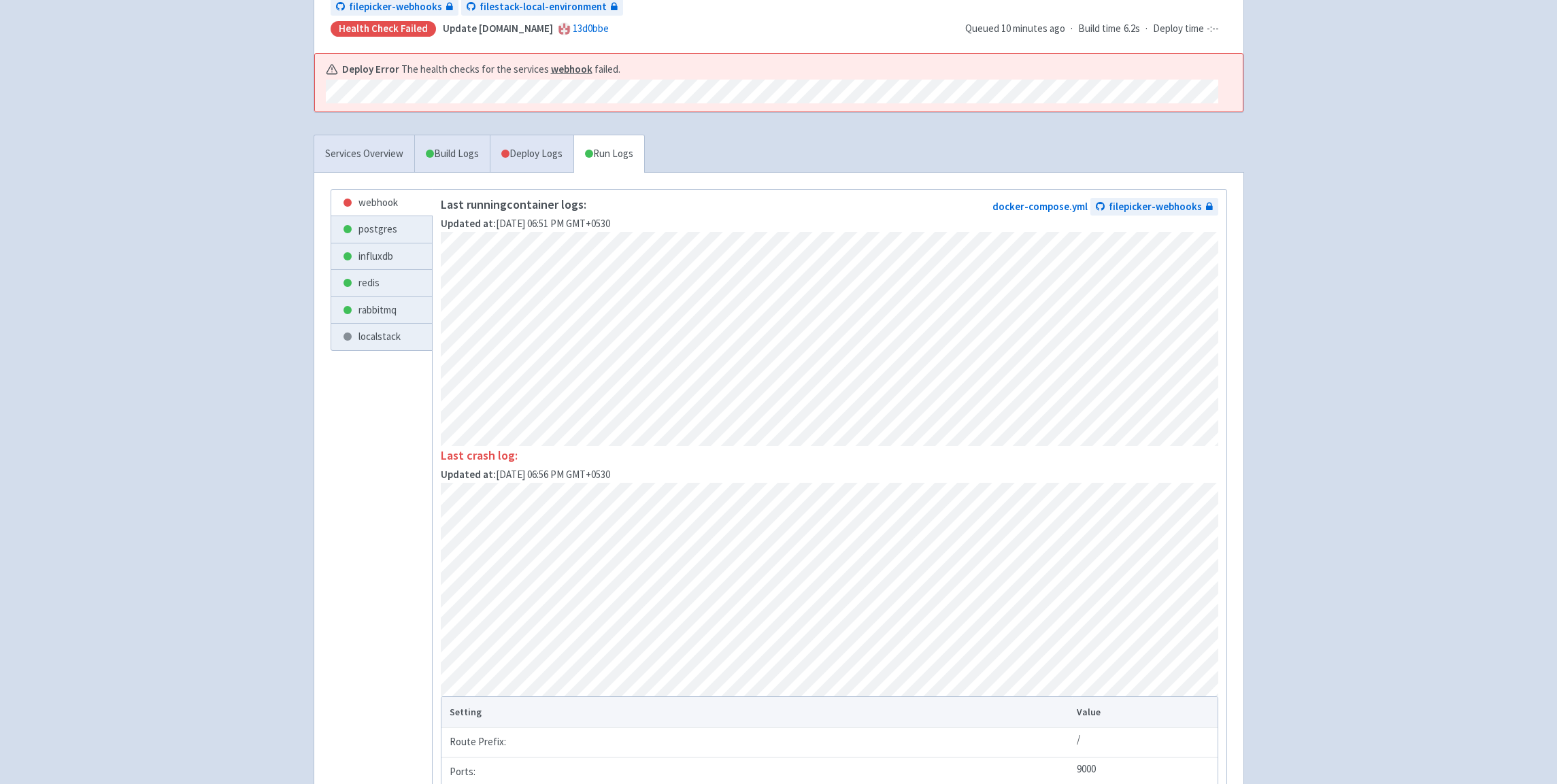
scroll to position [169, 0]
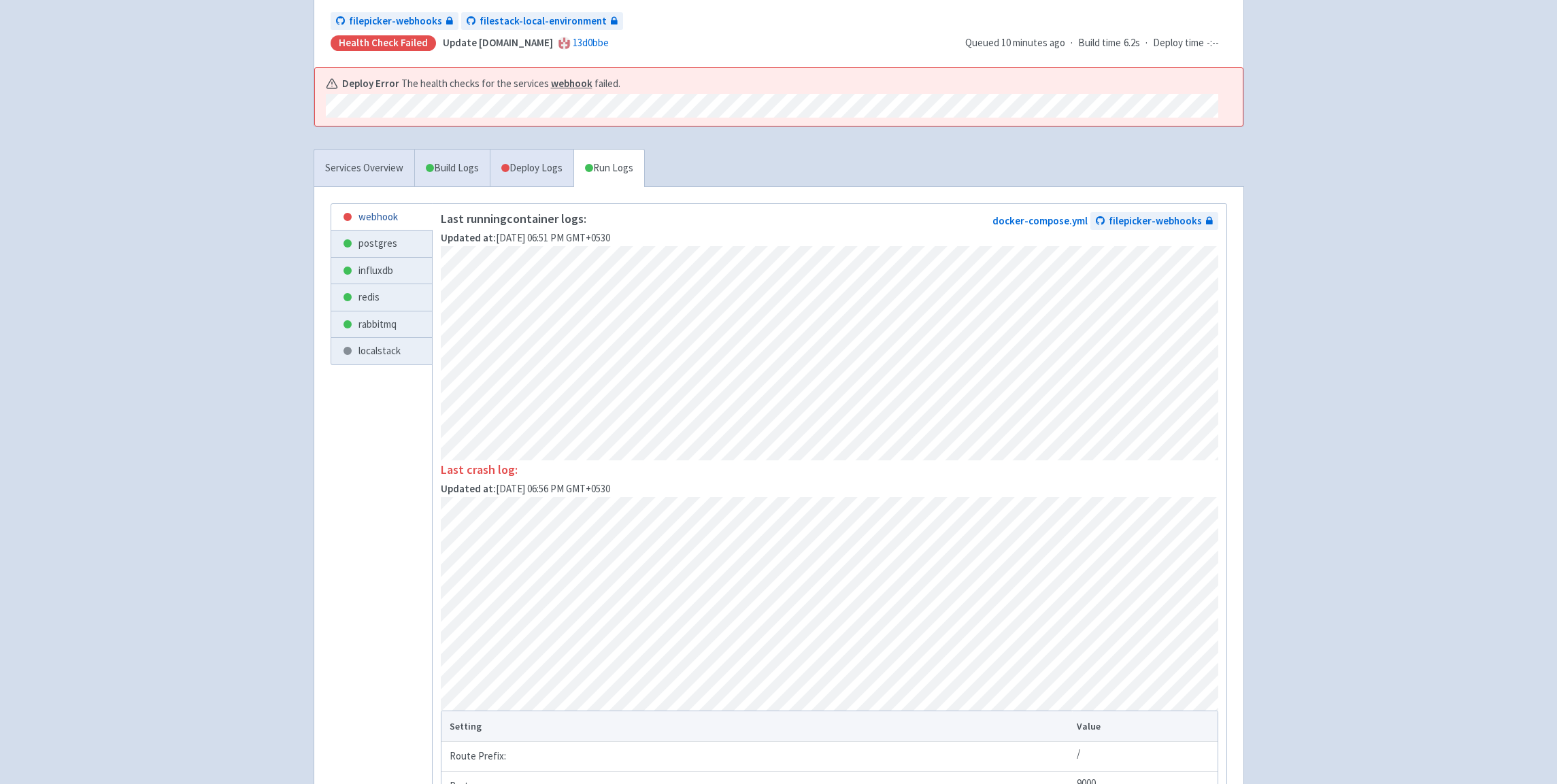
click at [386, 216] on link "webhook" at bounding box center [381, 218] width 100 height 27
click at [388, 352] on link "localstack" at bounding box center [381, 351] width 100 height 27
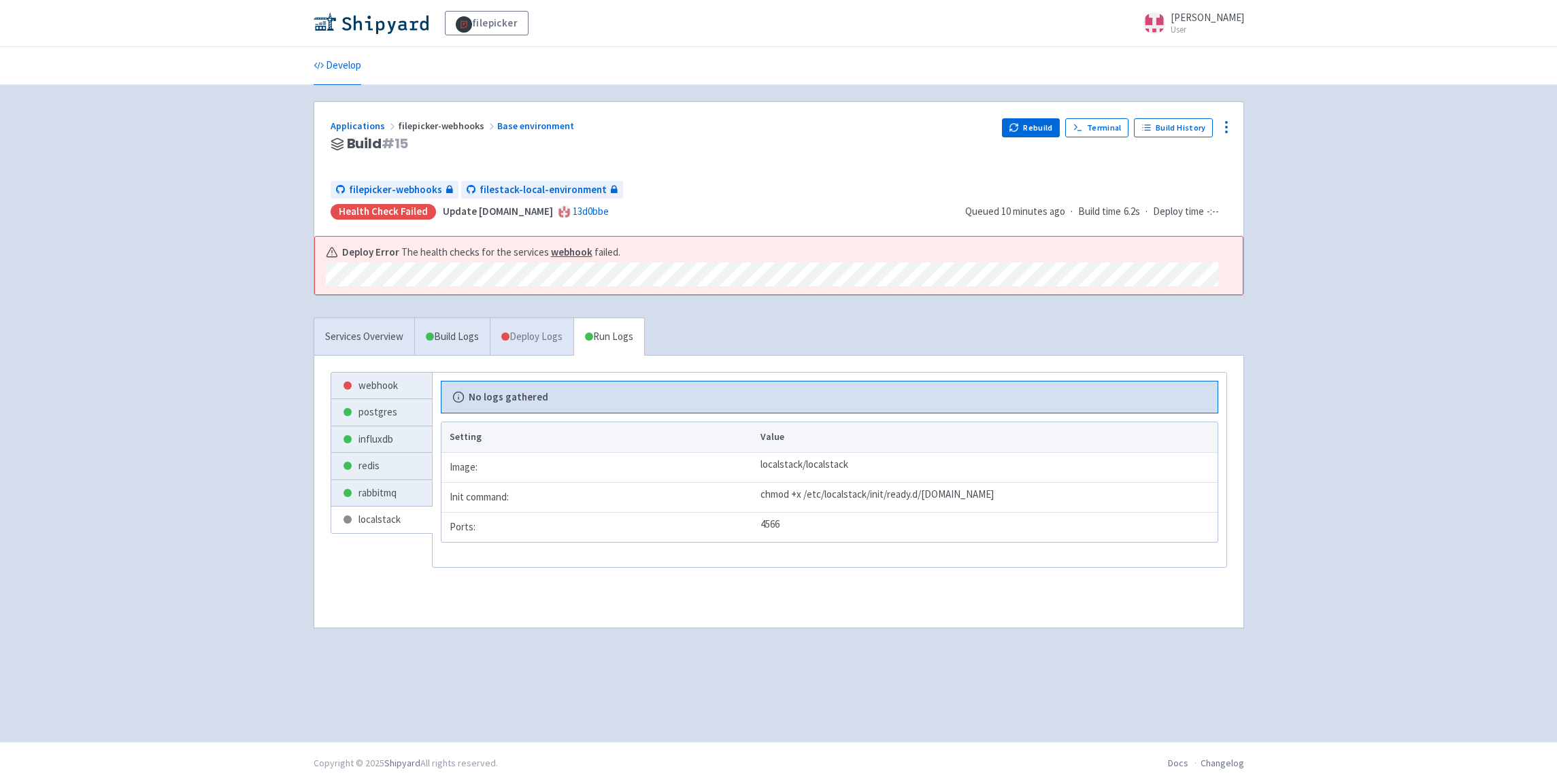
click at [521, 327] on link "Deploy Logs" at bounding box center [532, 336] width 84 height 37
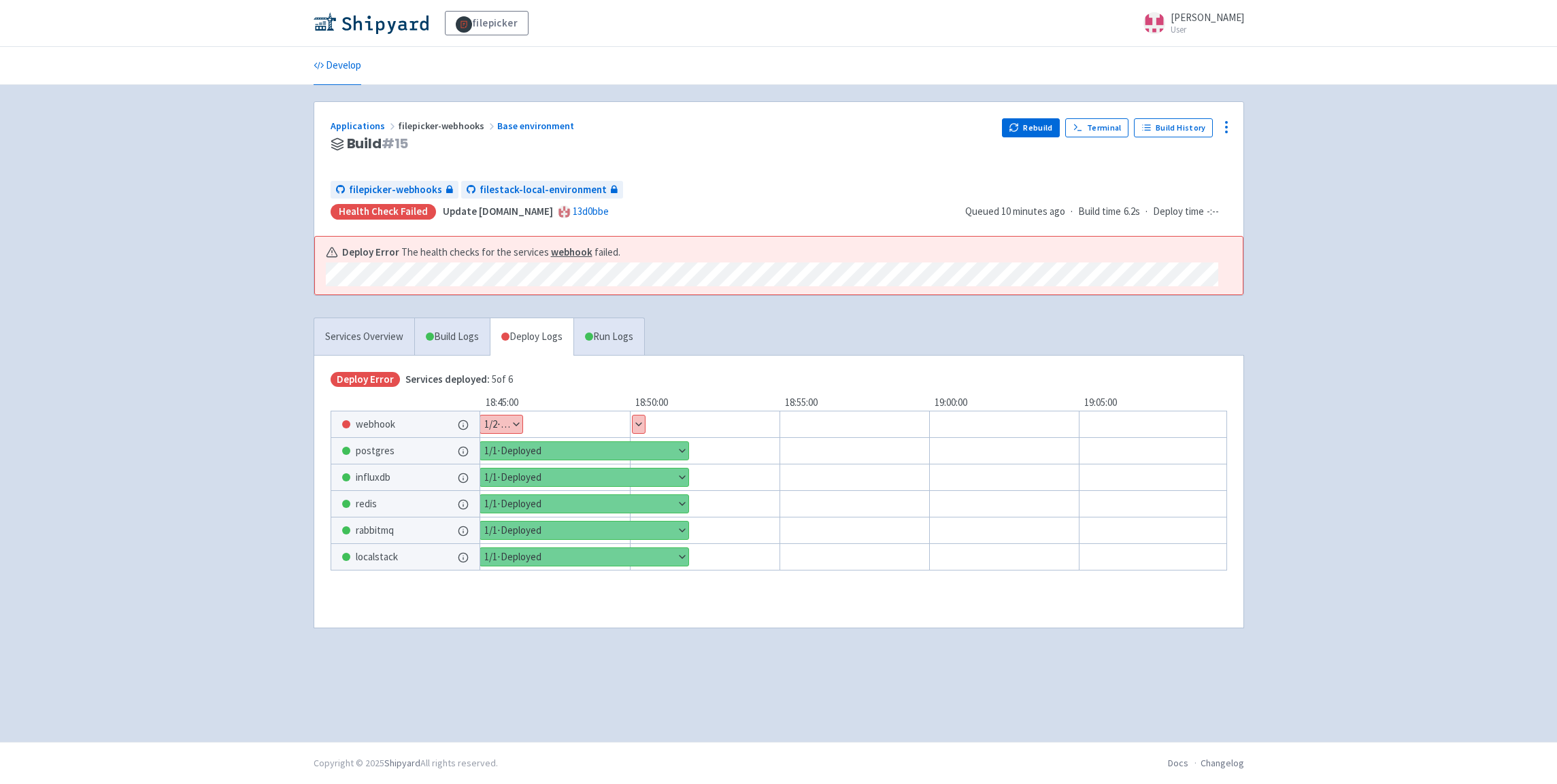
click at [518, 422] on button "Show details" at bounding box center [501, 424] width 42 height 17
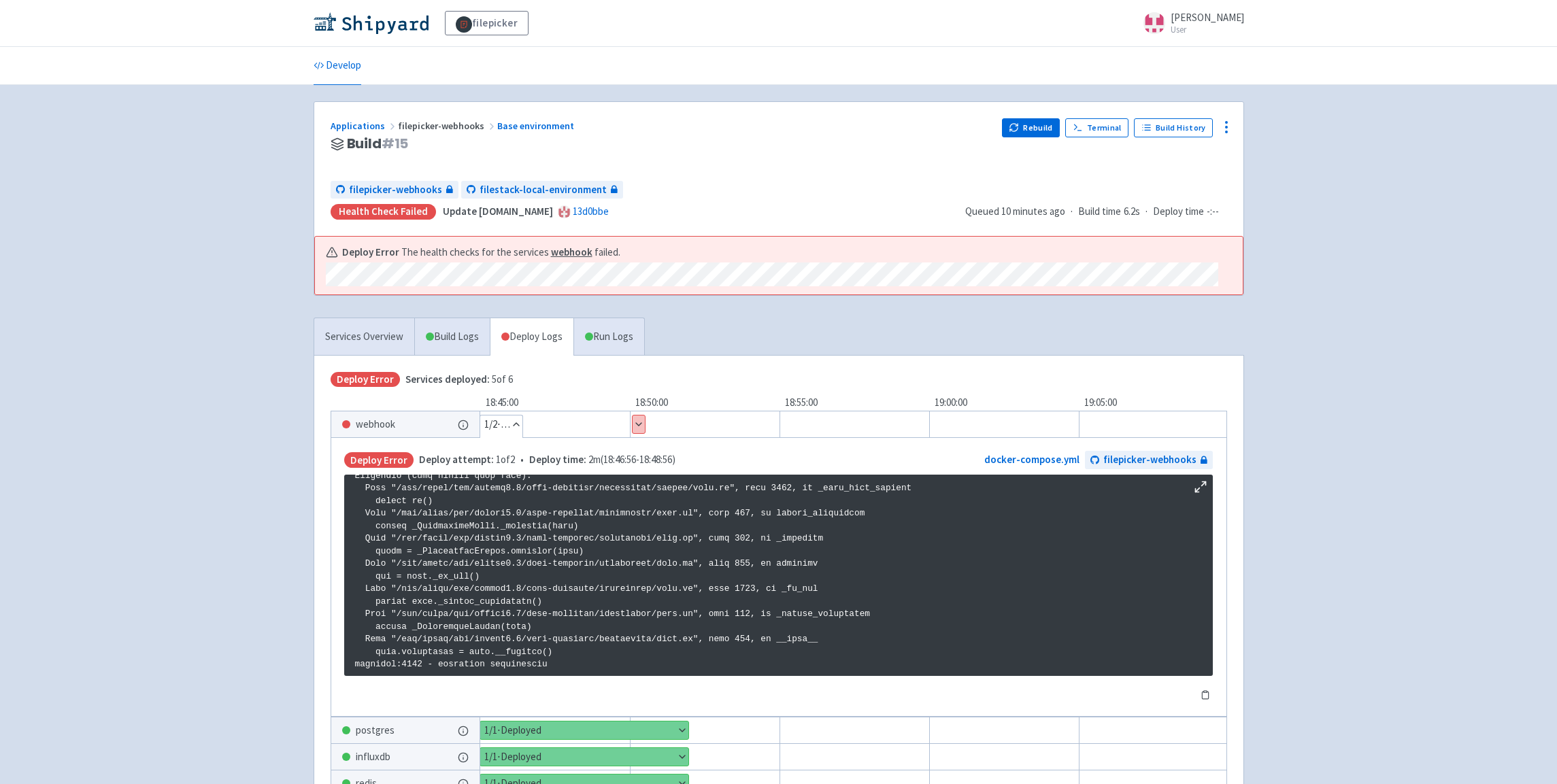
click at [634, 422] on button "Show details" at bounding box center [638, 424] width 12 height 17
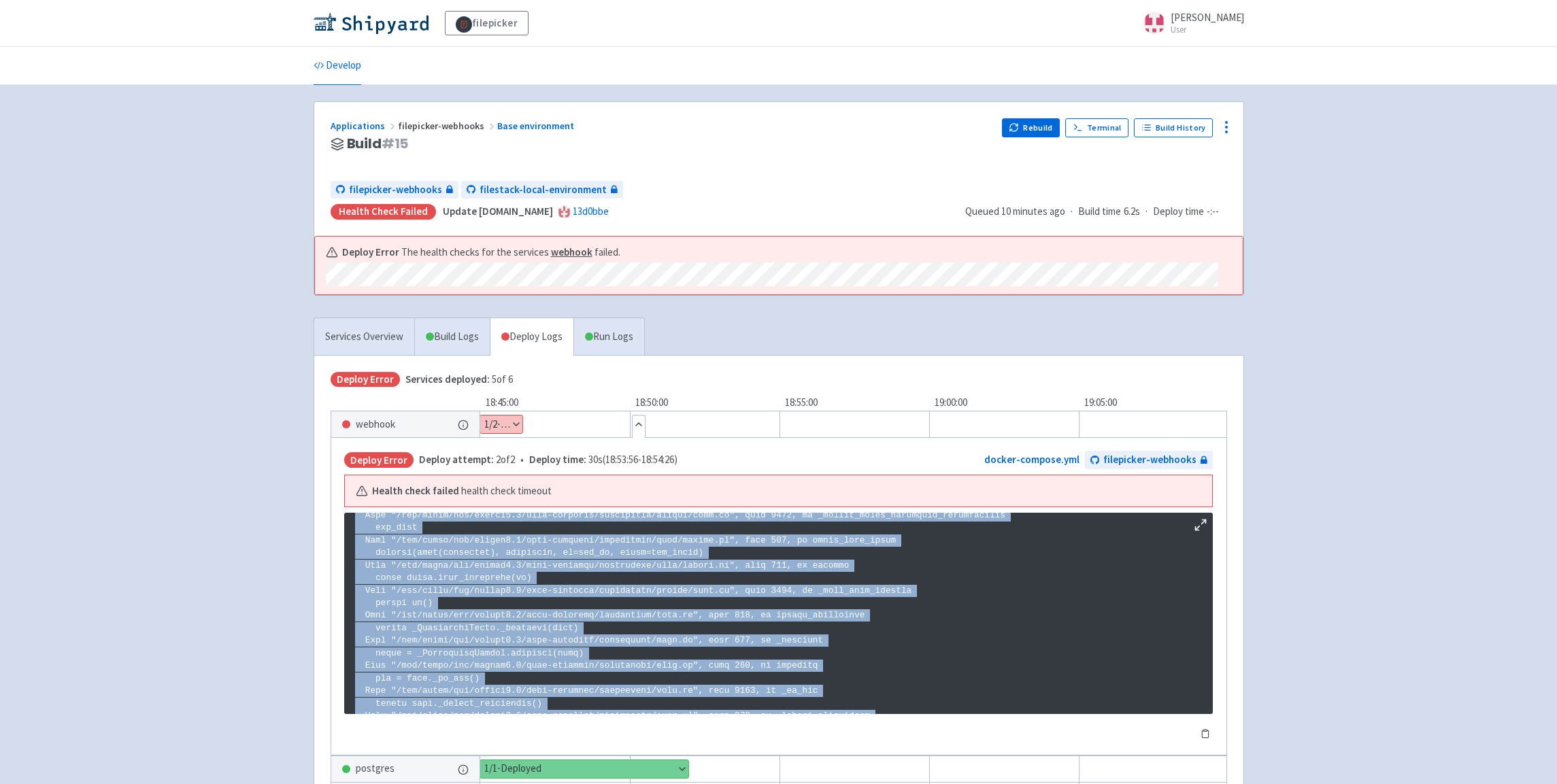
scroll to position [1041, 0]
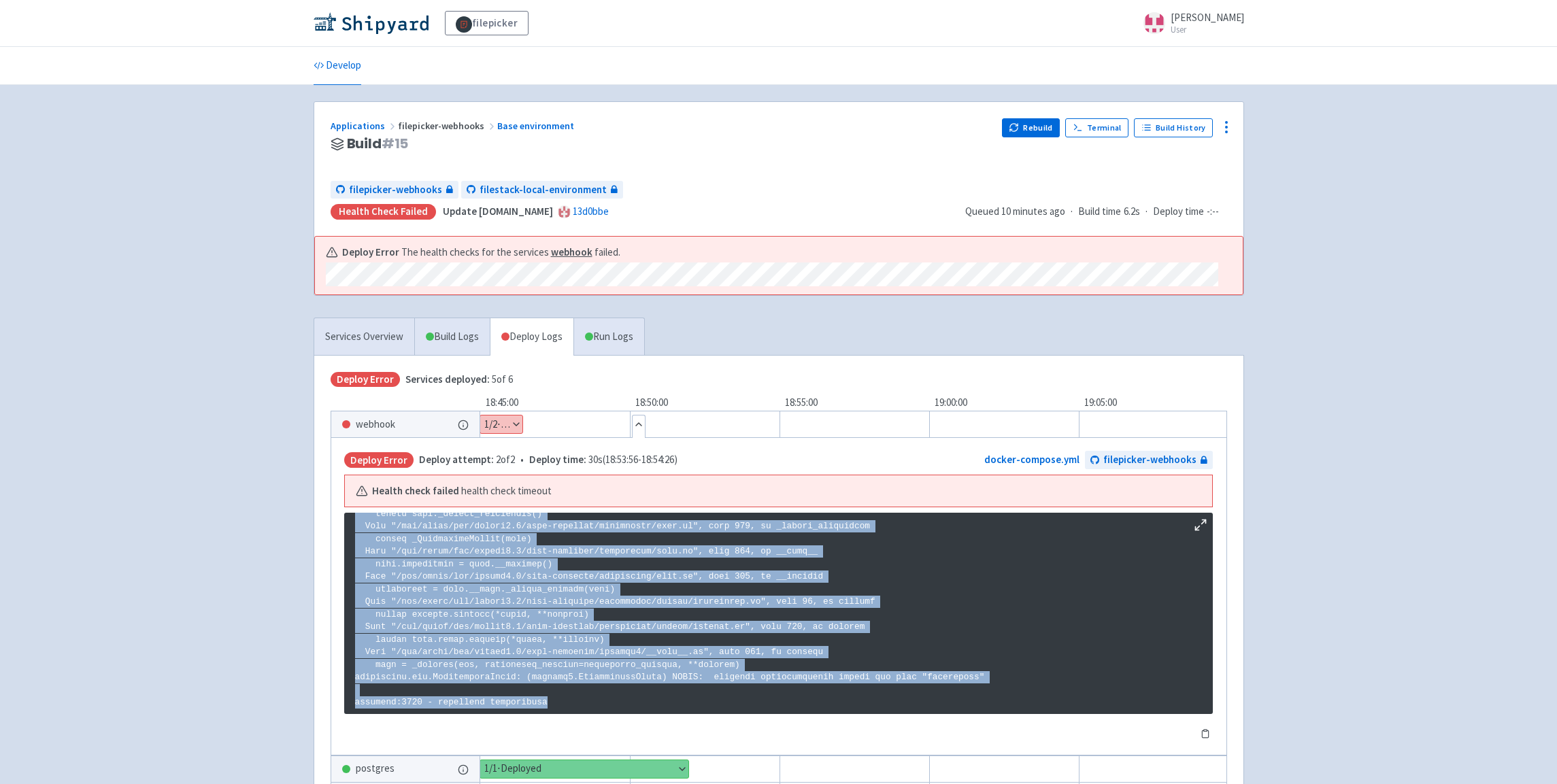
drag, startPoint x: 355, startPoint y: 521, endPoint x: 620, endPoint y: 740, distance: 343.8
click at [620, 714] on pre at bounding box center [778, 613] width 869 height 202
copy pre "Traceback (most recent call last): File "/usr/local/lib/python3.6/site-packages…"
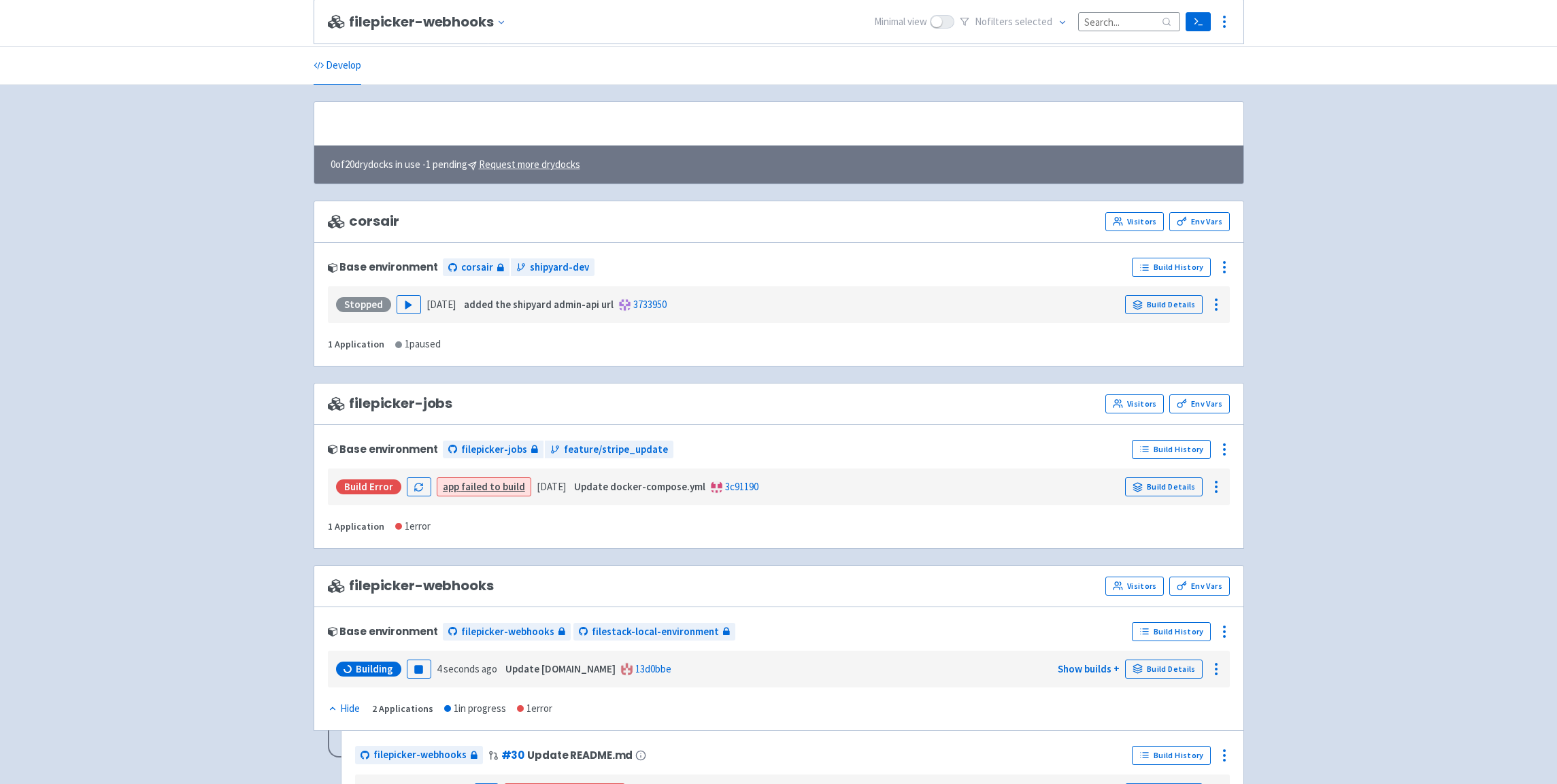
scroll to position [580, 0]
